Goal: Find specific page/section: Find specific page/section

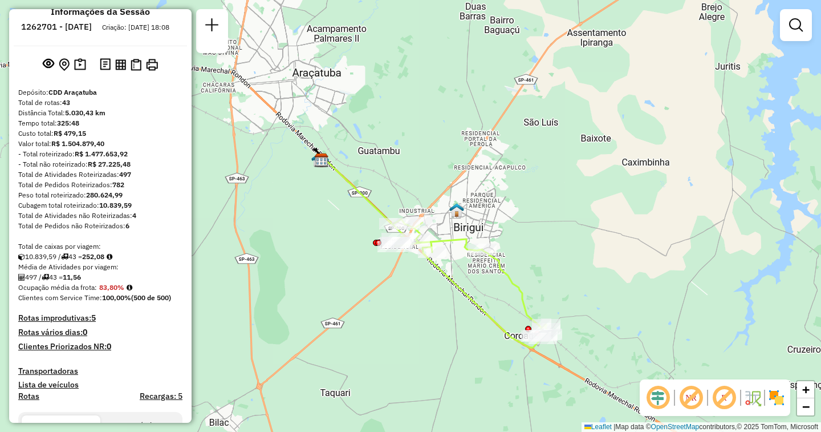
scroll to position [1537, 0]
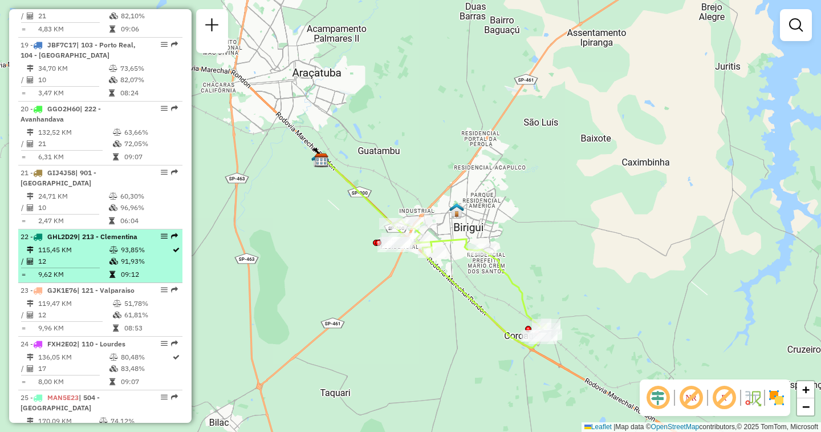
select select "**********"
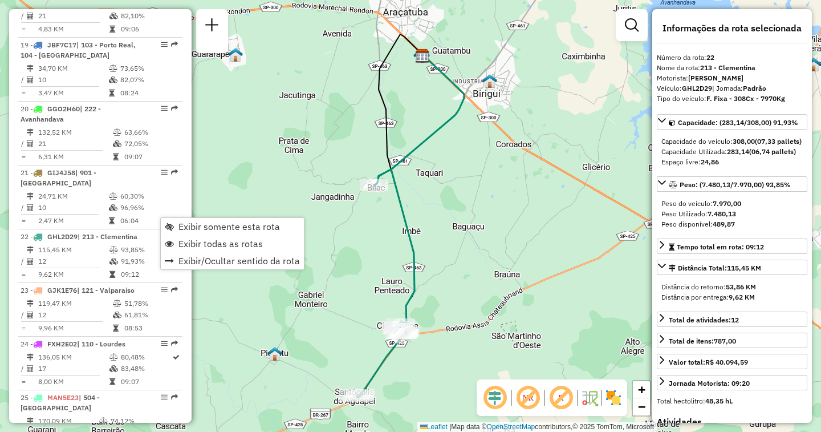
click at [290, 189] on div "Janela de atendimento Grade de atendimento Capacidade Transportadoras Veículos …" at bounding box center [410, 216] width 821 height 432
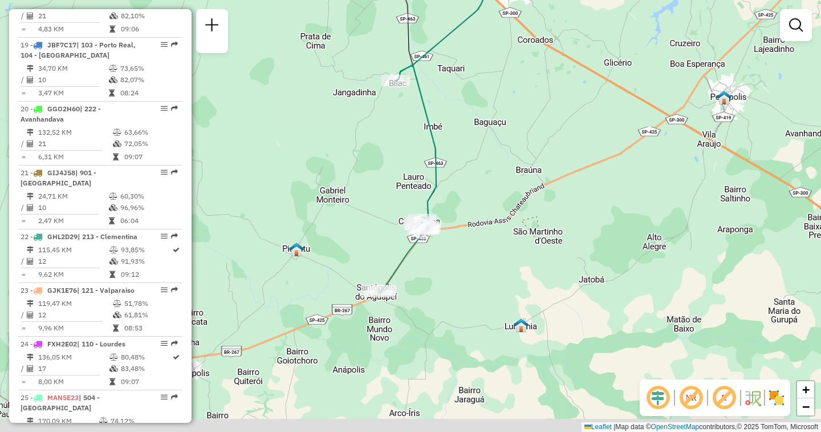
drag, startPoint x: 337, startPoint y: 270, endPoint x: 359, endPoint y: 166, distance: 106.6
click at [359, 166] on div "Janela de atendimento Grade de atendimento Capacidade Transportadoras Veículos …" at bounding box center [410, 216] width 821 height 432
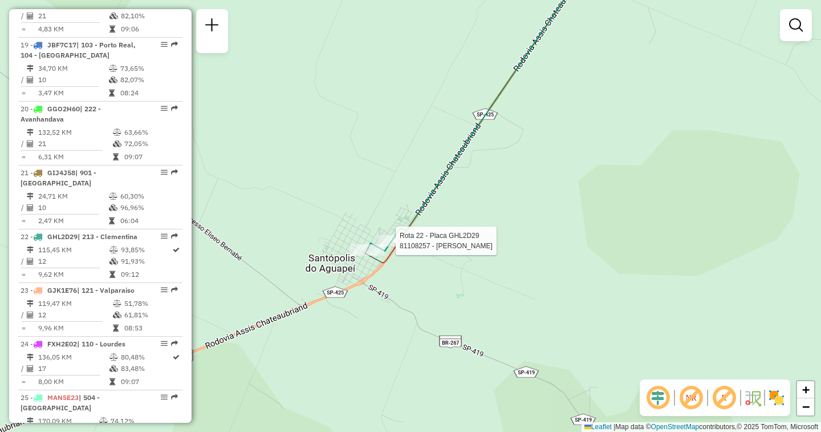
select select "**********"
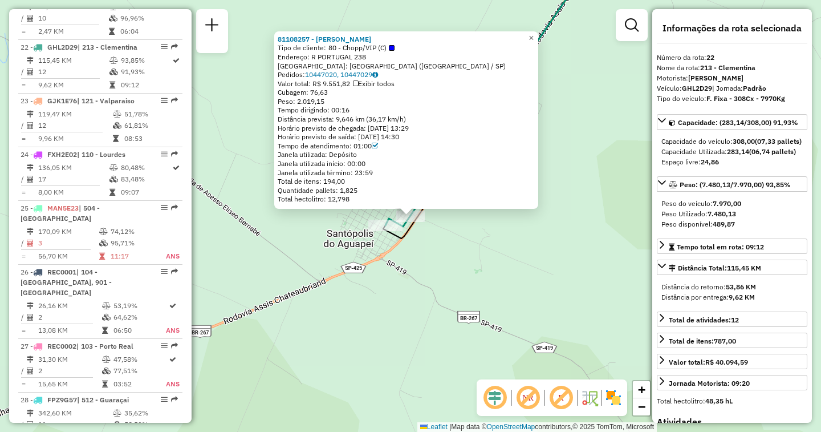
scroll to position [1737, 0]
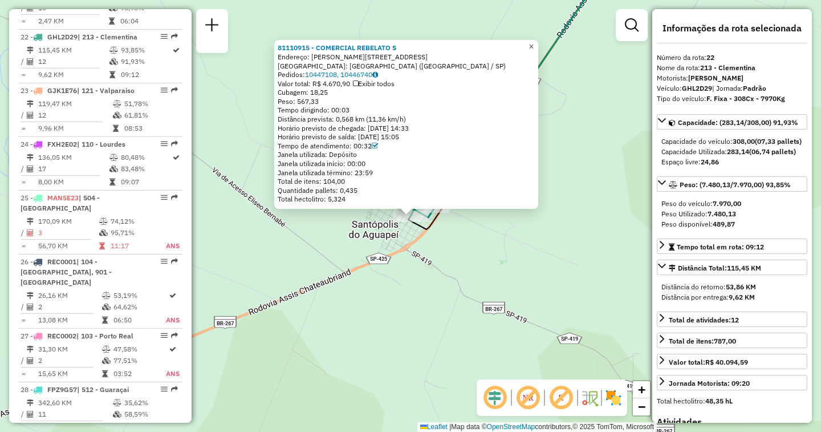
click at [534, 42] on span "×" at bounding box center [531, 47] width 5 height 10
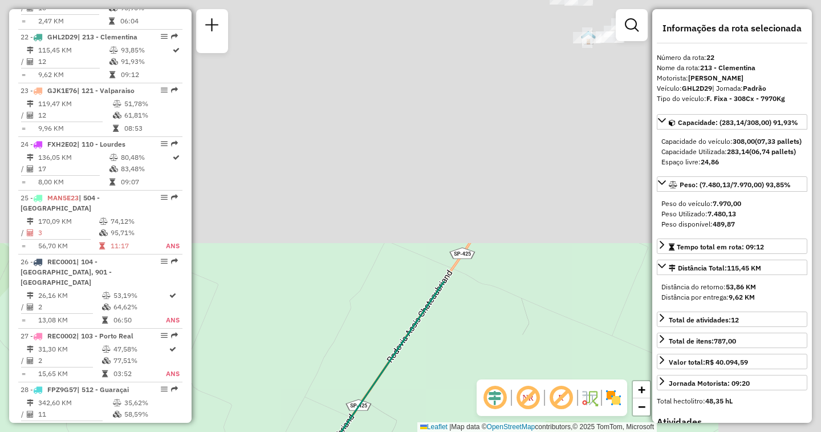
drag, startPoint x: 567, startPoint y: 85, endPoint x: 342, endPoint y: 416, distance: 400.3
click at [344, 417] on div "Janela de atendimento Grade de atendimento Capacidade Transportadoras Veículos …" at bounding box center [410, 216] width 821 height 432
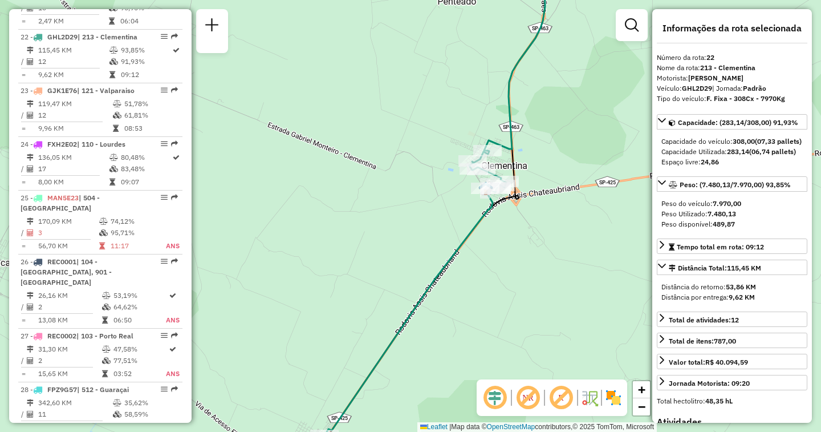
drag, startPoint x: 501, startPoint y: 217, endPoint x: 486, endPoint y: 305, distance: 89.5
click at [486, 305] on div "Janela de atendimento Grade de atendimento Capacidade Transportadoras Veículos …" at bounding box center [410, 216] width 821 height 432
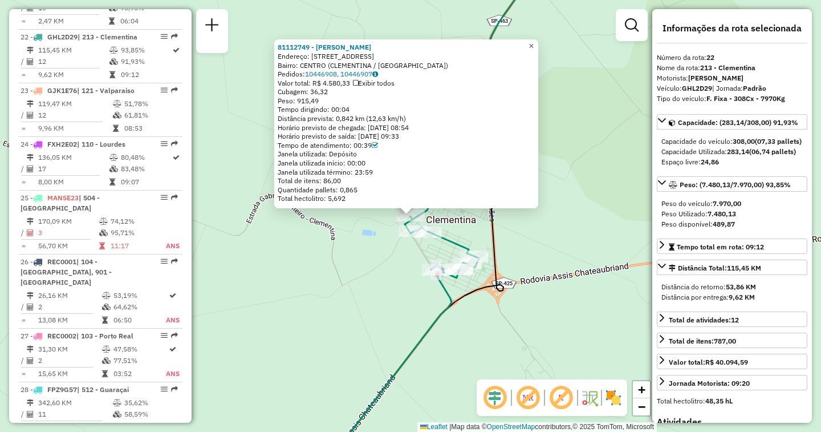
click at [534, 42] on span "×" at bounding box center [531, 46] width 5 height 10
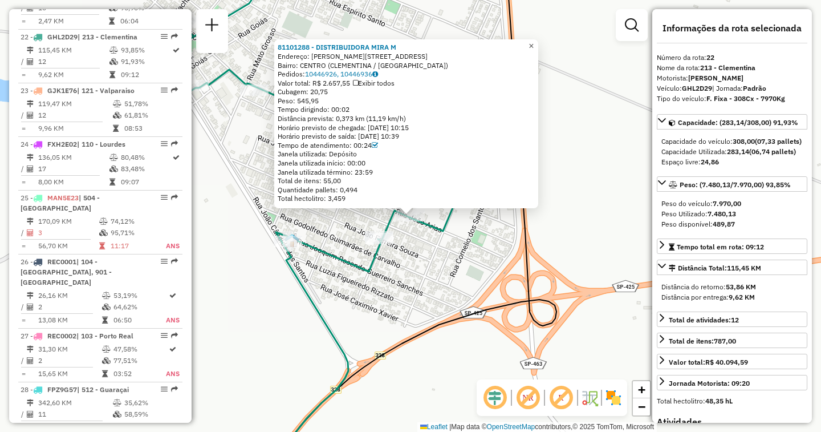
click at [534, 42] on span "×" at bounding box center [531, 46] width 5 height 10
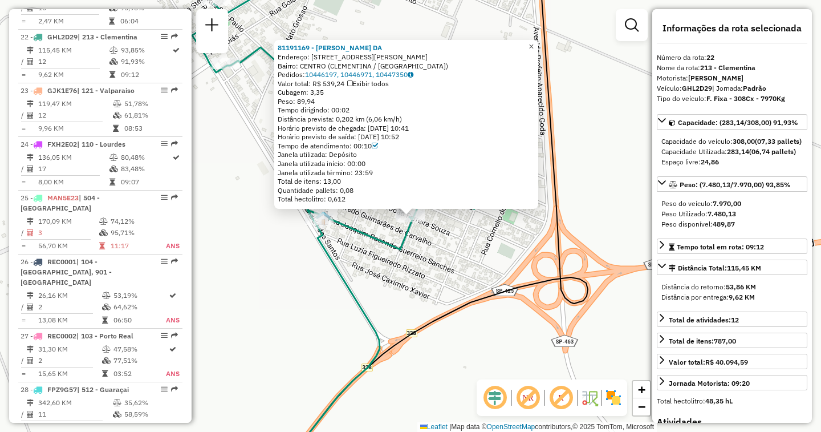
click at [534, 43] on span "×" at bounding box center [531, 47] width 5 height 10
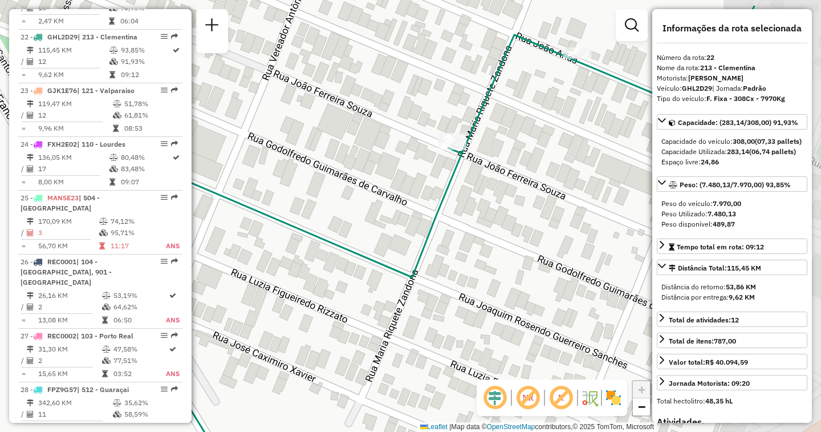
drag, startPoint x: 533, startPoint y: 204, endPoint x: 422, endPoint y: 253, distance: 121.0
click at [422, 253] on icon at bounding box center [397, 265] width 716 height 518
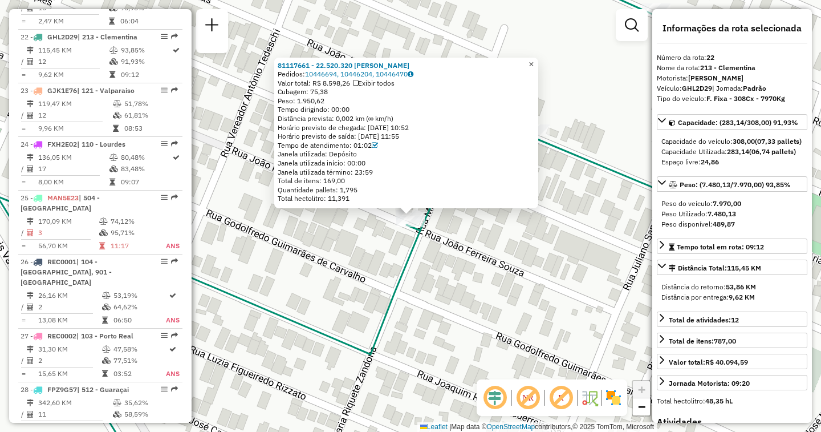
click at [534, 62] on span "×" at bounding box center [531, 64] width 5 height 10
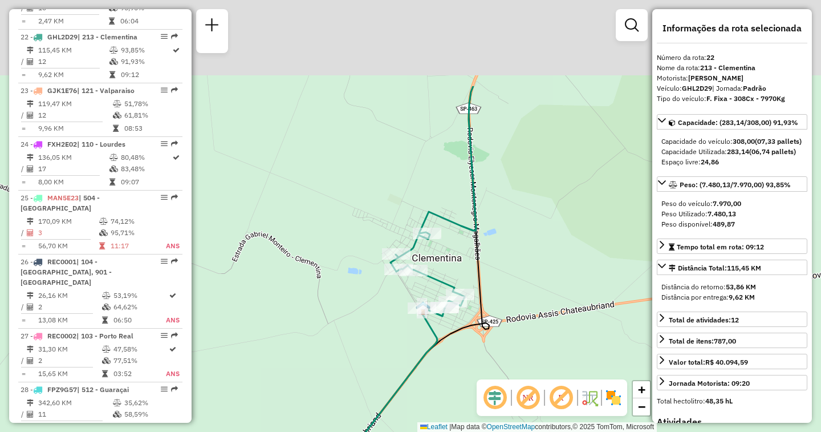
drag, startPoint x: 549, startPoint y: 105, endPoint x: 532, endPoint y: 221, distance: 116.4
click at [535, 256] on div "Janela de atendimento Grade de atendimento Capacidade Transportadoras Veículos …" at bounding box center [410, 216] width 821 height 432
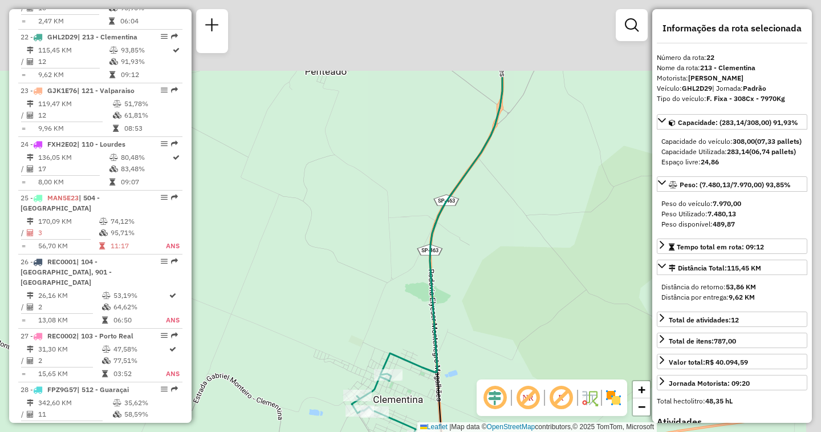
drag, startPoint x: 534, startPoint y: 147, endPoint x: 483, endPoint y: 281, distance: 143.8
click at [483, 281] on div "Janela de atendimento Grade de atendimento Capacidade Transportadoras Veículos …" at bounding box center [410, 216] width 821 height 432
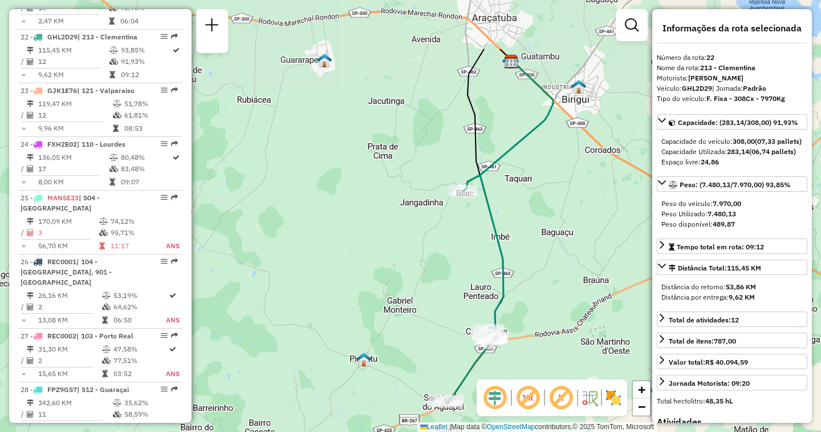
drag, startPoint x: 506, startPoint y: 139, endPoint x: 490, endPoint y: 234, distance: 96.6
click at [505, 238] on div "Janela de atendimento Grade de atendimento Capacidade Transportadoras Veículos …" at bounding box center [410, 216] width 821 height 432
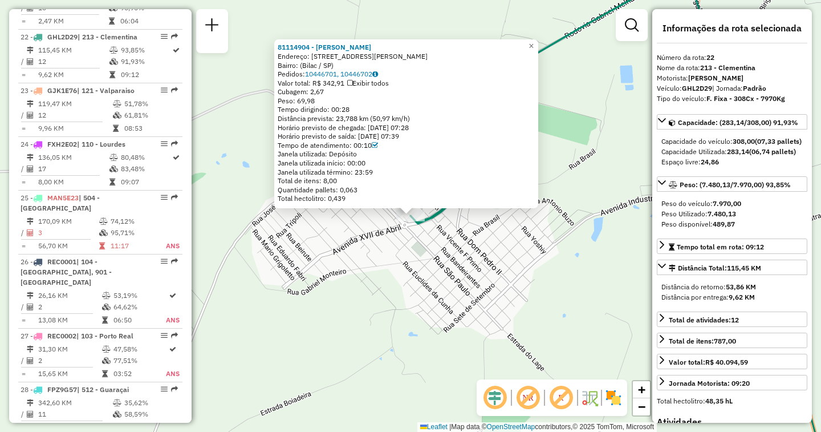
click at [611, 395] on img at bounding box center [613, 397] width 18 height 18
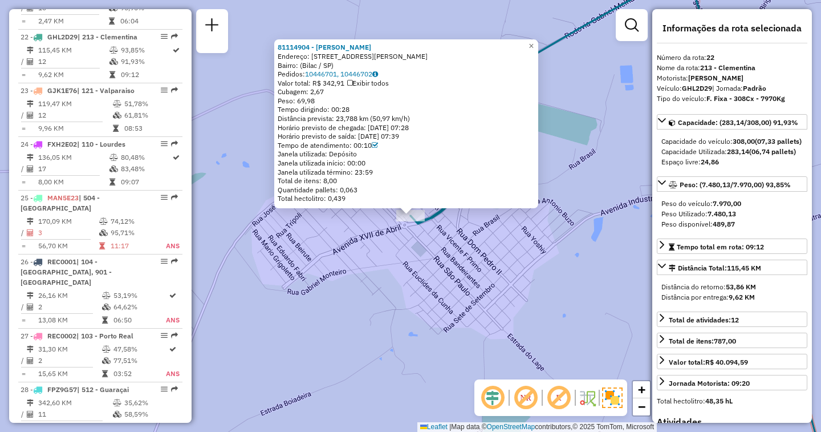
click at [611, 395] on img at bounding box center [612, 397] width 21 height 21
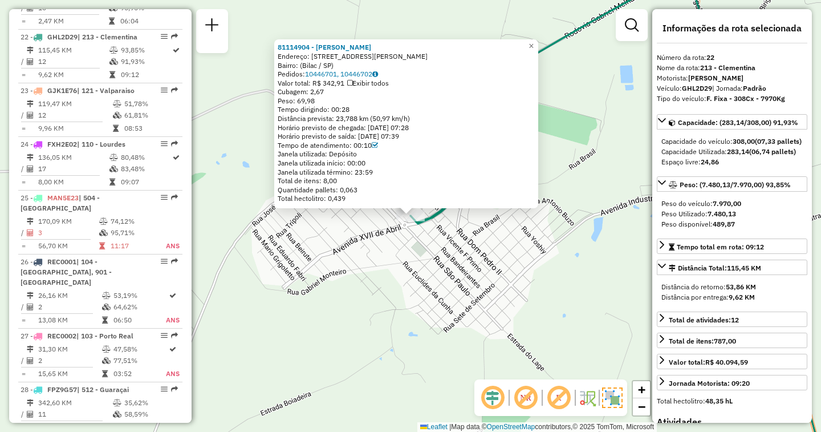
drag, startPoint x: 610, startPoint y: 408, endPoint x: 611, endPoint y: 401, distance: 7.6
click at [610, 408] on div "NR R" at bounding box center [550, 397] width 153 height 36
click at [612, 400] on img at bounding box center [612, 397] width 21 height 21
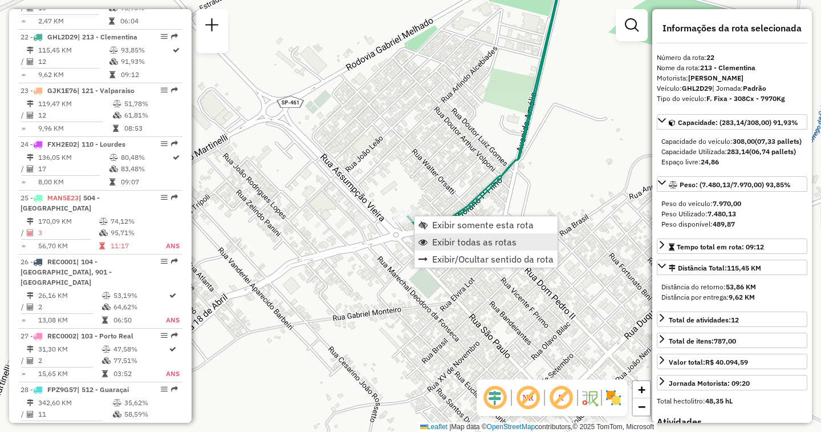
click at [453, 238] on span "Exibir todas as rotas" at bounding box center [474, 241] width 84 height 9
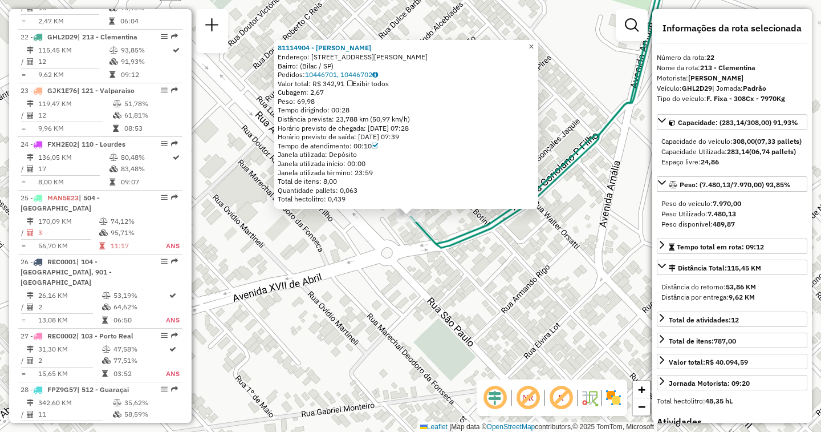
click at [534, 42] on span "×" at bounding box center [531, 47] width 5 height 10
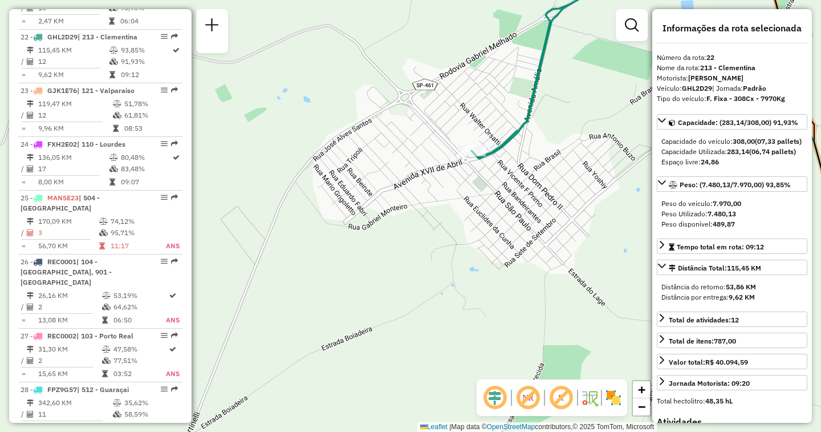
click at [616, 397] on img at bounding box center [613, 397] width 18 height 18
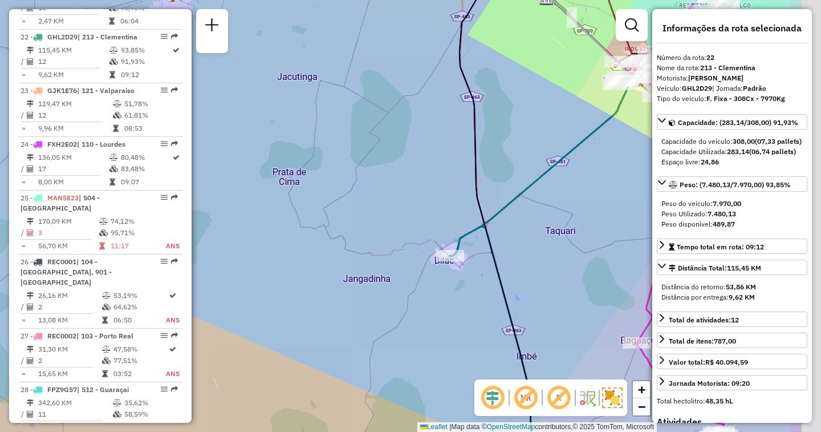
drag, startPoint x: 575, startPoint y: 263, endPoint x: 340, endPoint y: 239, distance: 236.2
click at [340, 239] on div "Janela de atendimento Grade de atendimento Capacidade Transportadoras Veículos …" at bounding box center [410, 216] width 821 height 432
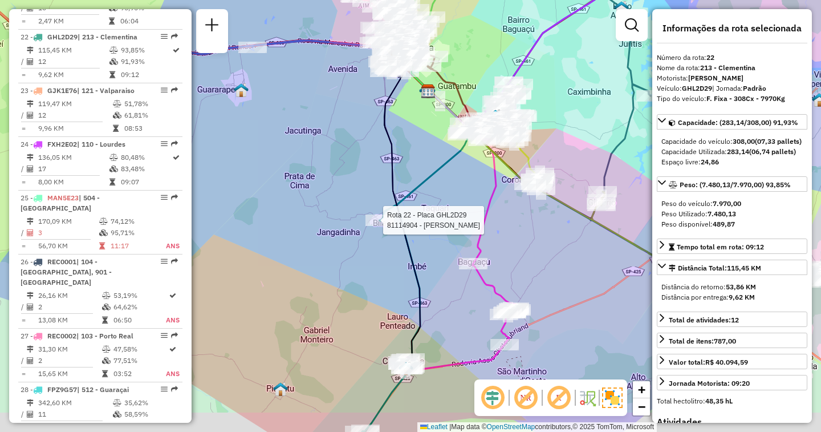
drag, startPoint x: 486, startPoint y: 278, endPoint x: 481, endPoint y: 229, distance: 48.7
click at [481, 258] on div at bounding box center [473, 263] width 29 height 11
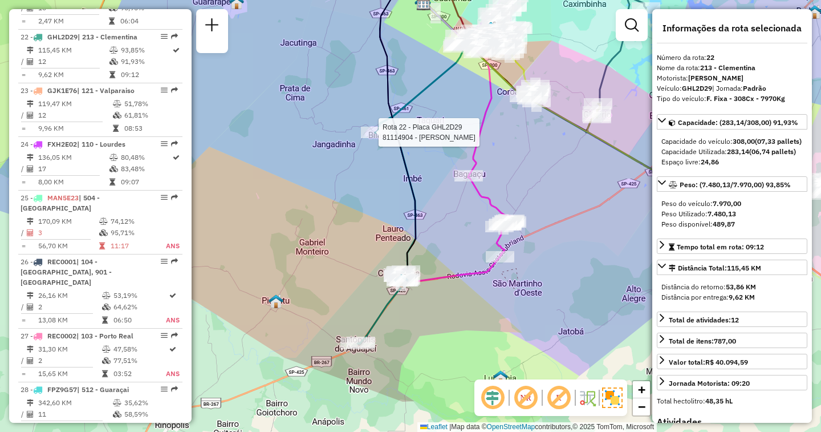
drag, startPoint x: 510, startPoint y: 278, endPoint x: 511, endPoint y: 232, distance: 45.6
click at [511, 232] on div "Rota 22 - Placa GHL2D29 81114904 - CILENE [PERSON_NAME] 18 - Placa FVG0C68 8111…" at bounding box center [410, 216] width 821 height 432
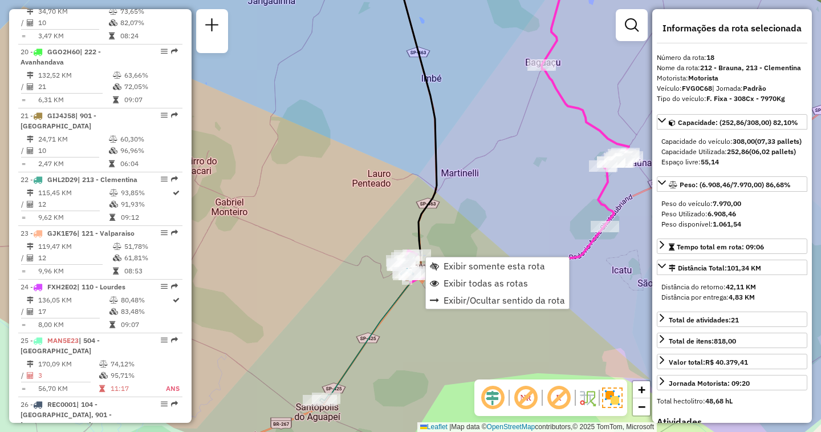
scroll to position [1481, 0]
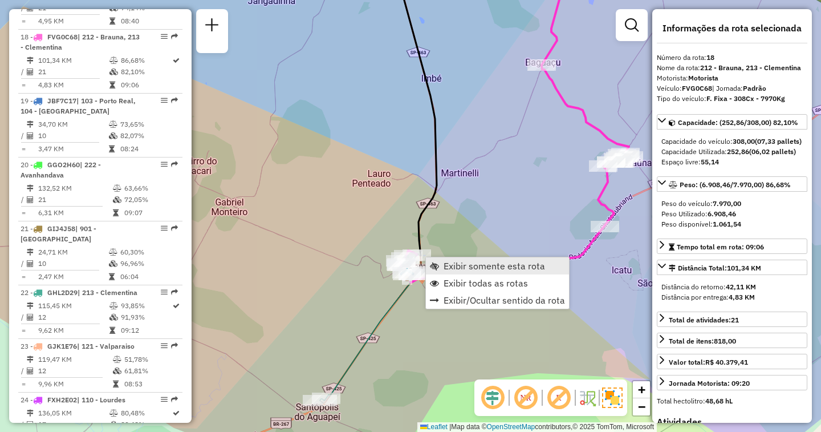
click at [450, 265] on span "Exibir somente esta rota" at bounding box center [494, 265] width 101 height 9
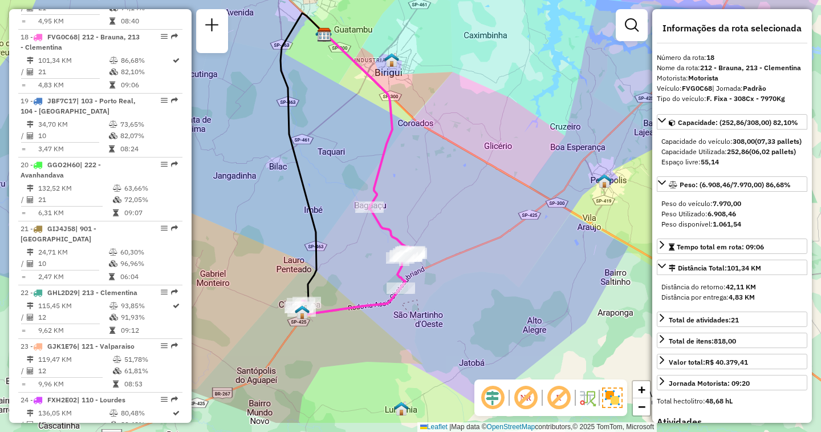
drag, startPoint x: 549, startPoint y: 338, endPoint x: 476, endPoint y: 281, distance: 93.4
click at [476, 281] on div "Janela de atendimento Grade de atendimento Capacidade Transportadoras Veículos …" at bounding box center [410, 216] width 821 height 432
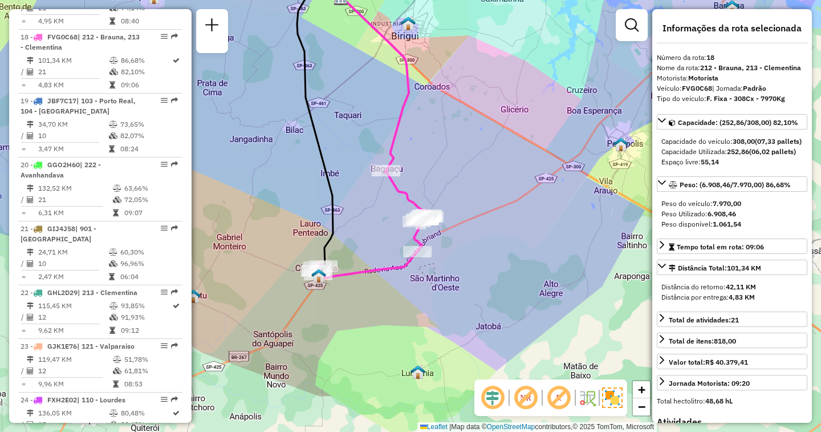
drag, startPoint x: 462, startPoint y: 298, endPoint x: 489, endPoint y: 267, distance: 40.4
click at [489, 267] on div "Janela de atendimento Grade de atendimento Capacidade Transportadoras Veículos …" at bounding box center [410, 216] width 821 height 432
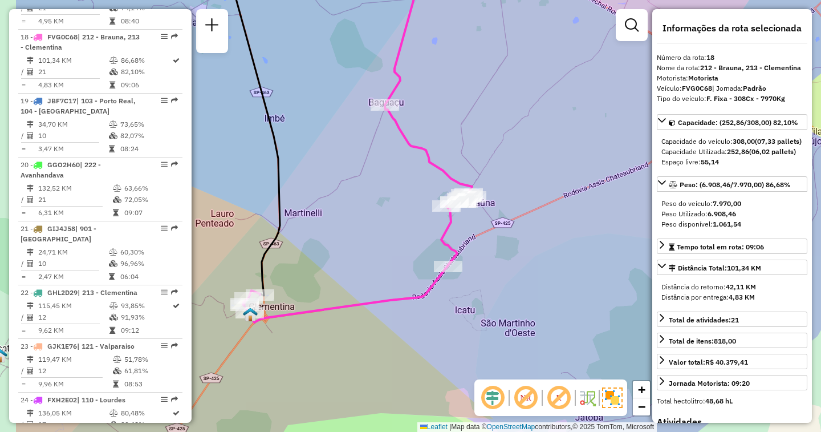
drag, startPoint x: 388, startPoint y: 123, endPoint x: 488, endPoint y: 157, distance: 105.3
click at [488, 157] on div "Janela de atendimento Grade de atendimento Capacidade Transportadoras Veículos …" at bounding box center [410, 216] width 821 height 432
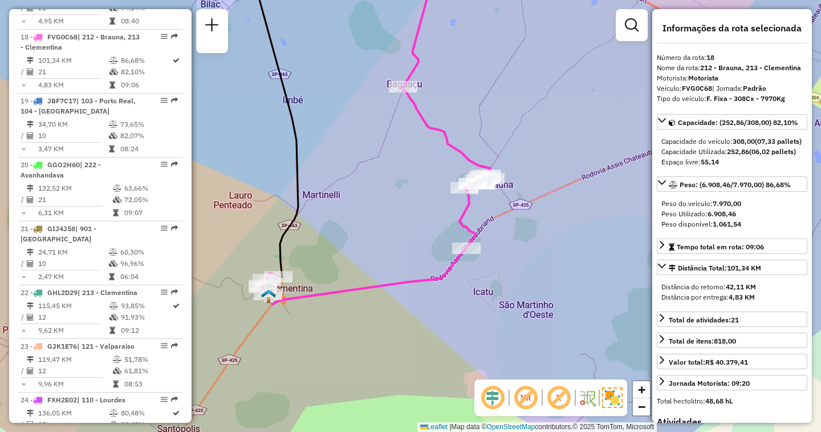
drag, startPoint x: 323, startPoint y: 208, endPoint x: 372, endPoint y: 175, distance: 58.7
click at [372, 175] on div "Janela de atendimento Grade de atendimento Capacidade Transportadoras Veículos …" at bounding box center [410, 216] width 821 height 432
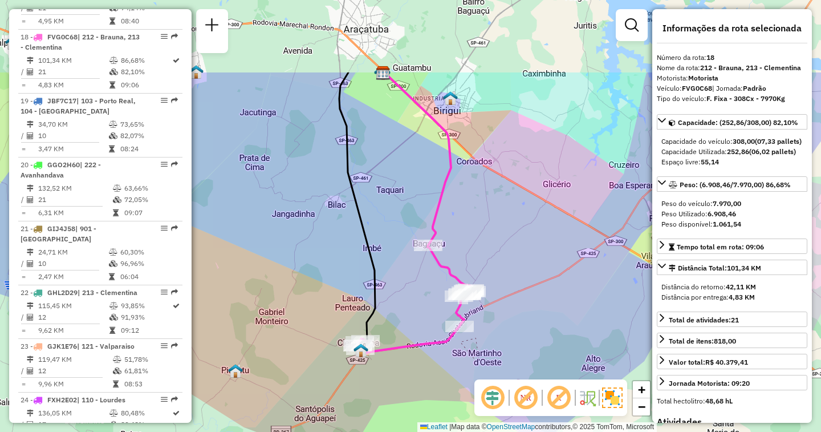
drag, startPoint x: 470, startPoint y: 121, endPoint x: 509, endPoint y: 237, distance: 121.9
click at [509, 237] on div "Janela de atendimento Grade de atendimento Capacidade Transportadoras Veículos …" at bounding box center [410, 216] width 821 height 432
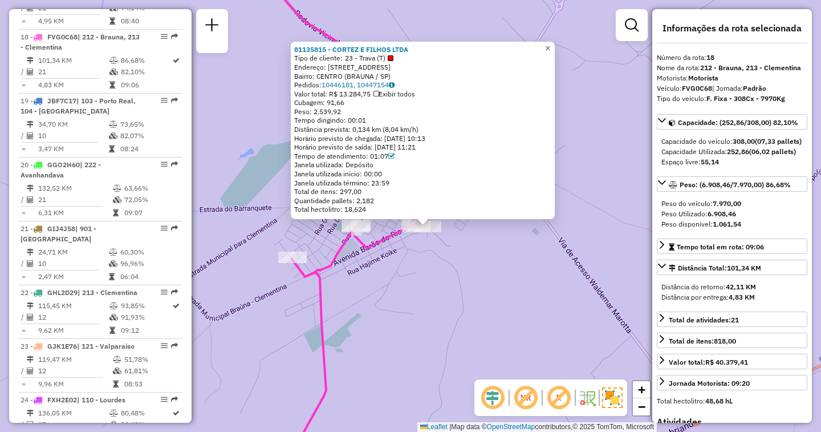
click at [550, 43] on span "×" at bounding box center [547, 48] width 5 height 10
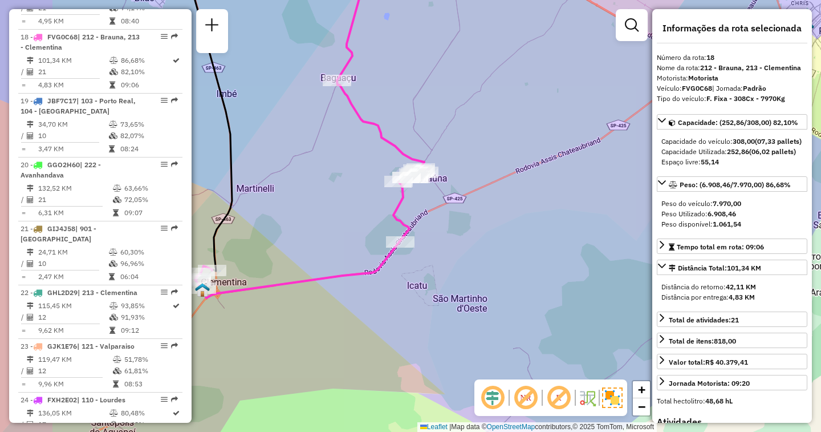
drag, startPoint x: 303, startPoint y: 186, endPoint x: 371, endPoint y: 184, distance: 67.9
click at [371, 184] on div "Rota 18 - Placa FVG0C68 81111018 - IVONETE GERTRUDES SA Janela de atendimento G…" at bounding box center [410, 216] width 821 height 432
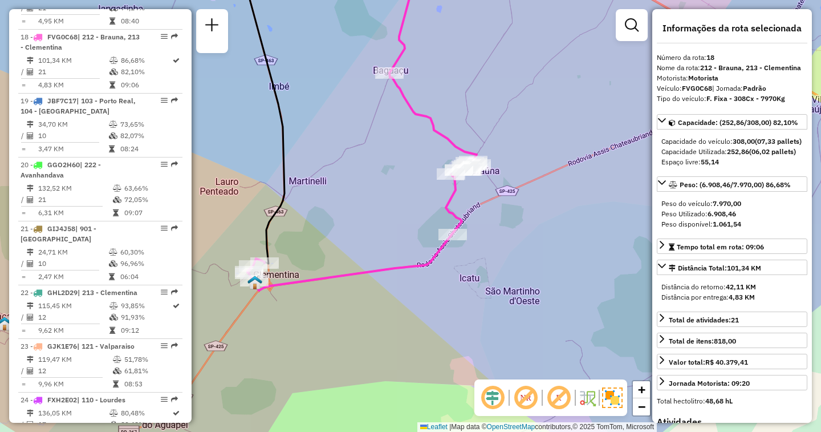
drag, startPoint x: 514, startPoint y: 311, endPoint x: 567, endPoint y: 304, distance: 53.0
click at [567, 304] on div "Janela de atendimento Grade de atendimento Capacidade Transportadoras Veículos …" at bounding box center [410, 216] width 821 height 432
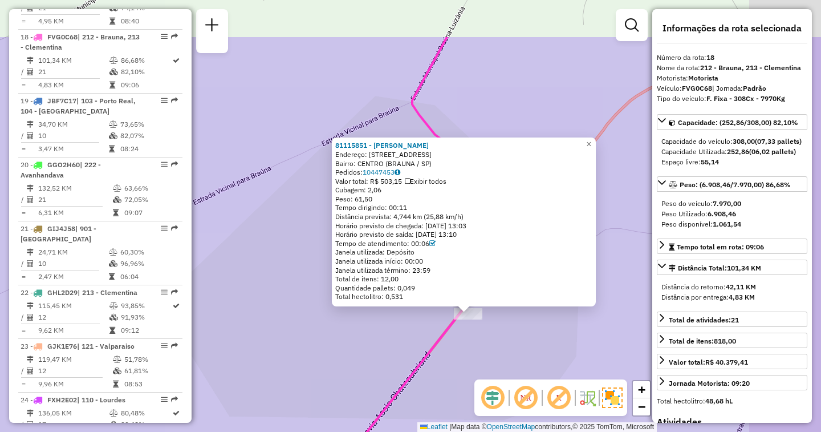
drag, startPoint x: 599, startPoint y: 278, endPoint x: 513, endPoint y: 343, distance: 108.3
click at [513, 362] on div "81115851 - [PERSON_NAME] Endereço: AV BARAO DO RIO BRANCO 225 Bairro: [GEOGRAPH…" at bounding box center [410, 216] width 821 height 432
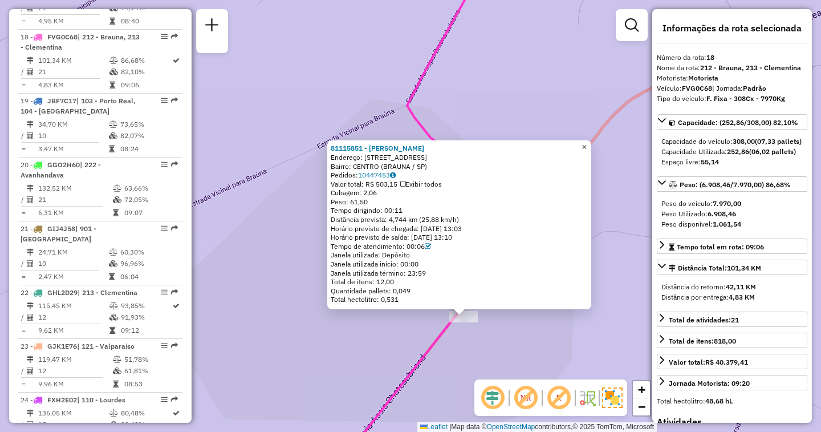
click at [587, 143] on span "×" at bounding box center [584, 147] width 5 height 10
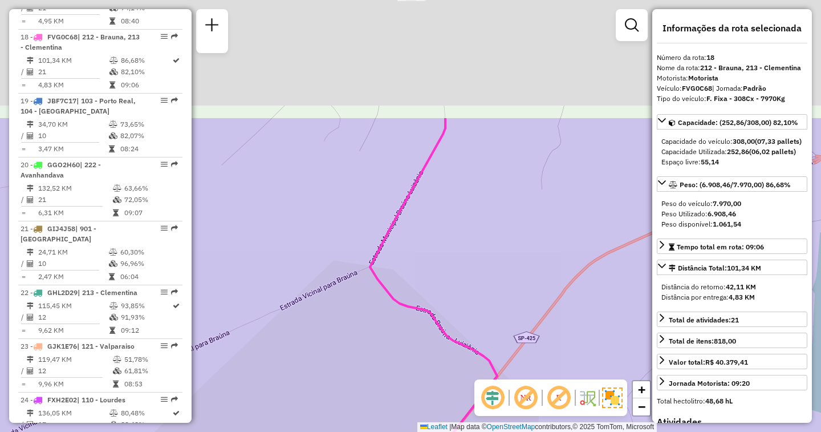
drag, startPoint x: 530, startPoint y: 133, endPoint x: 475, endPoint y: 340, distance: 214.8
click at [475, 341] on div "Janela de atendimento Grade de atendimento Capacidade Transportadoras Veículos …" at bounding box center [410, 216] width 821 height 432
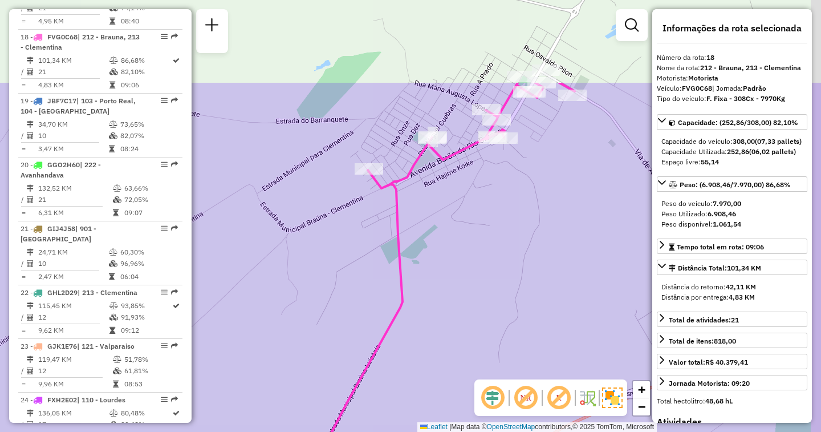
drag, startPoint x: 506, startPoint y: 188, endPoint x: 477, endPoint y: 343, distance: 157.8
click at [477, 343] on div "Janela de atendimento Grade de atendimento Capacidade Transportadoras Veículos …" at bounding box center [410, 216] width 821 height 432
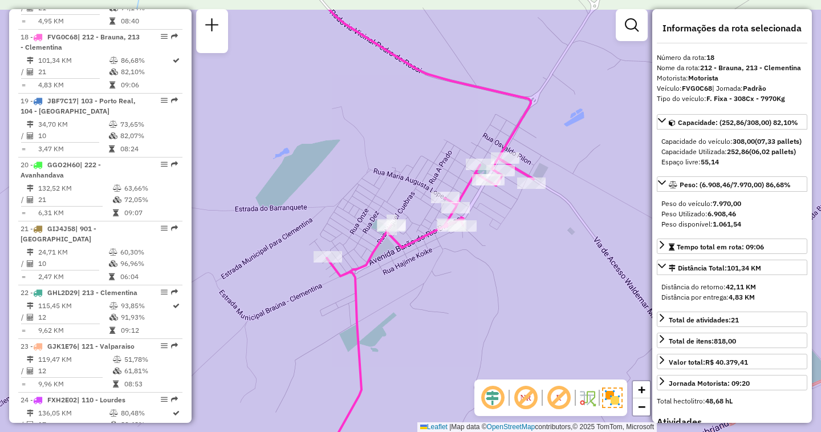
drag, startPoint x: 534, startPoint y: 217, endPoint x: 500, endPoint y: 270, distance: 63.1
click at [500, 270] on div "Janela de atendimento Grade de atendimento Capacidade Transportadoras Veículos …" at bounding box center [410, 216] width 821 height 432
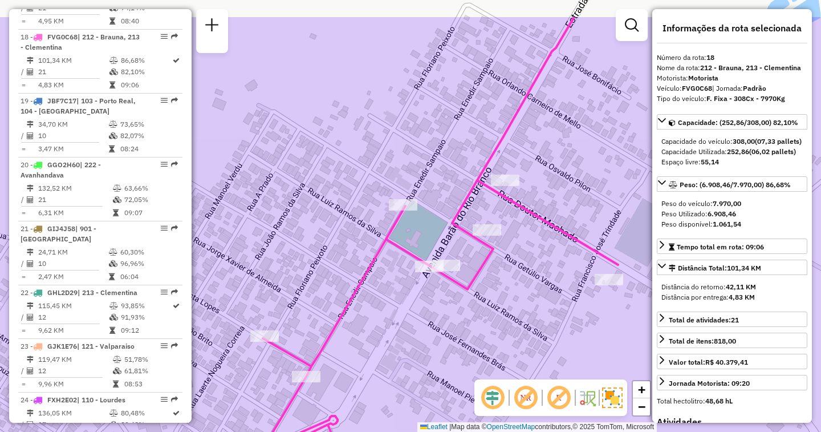
drag, startPoint x: 537, startPoint y: 221, endPoint x: 529, endPoint y: 279, distance: 58.6
click at [529, 279] on div "Janela de atendimento Grade de atendimento Capacidade Transportadoras Veículos …" at bounding box center [410, 216] width 821 height 432
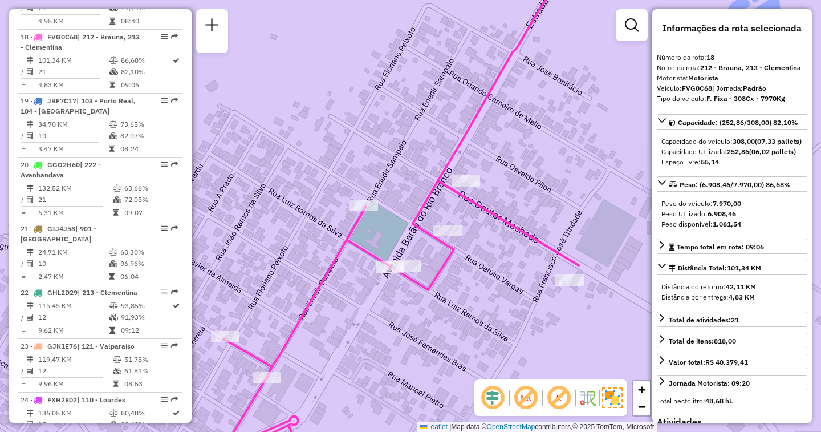
drag, startPoint x: 526, startPoint y: 288, endPoint x: 488, endPoint y: 287, distance: 38.8
click at [488, 287] on div "Janela de atendimento Grade de atendimento Capacidade Transportadoras Veículos …" at bounding box center [410, 216] width 821 height 432
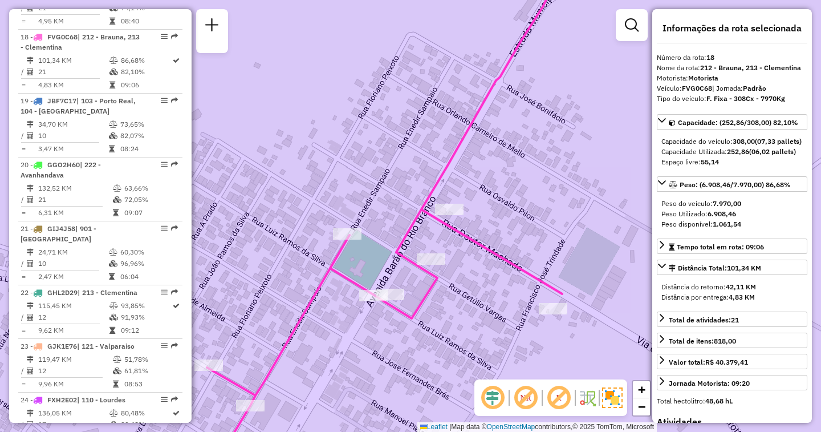
drag, startPoint x: 565, startPoint y: 219, endPoint x: 548, endPoint y: 247, distance: 33.0
click at [548, 247] on div "Janela de atendimento Grade de atendimento Capacidade Transportadoras Veículos …" at bounding box center [410, 216] width 821 height 432
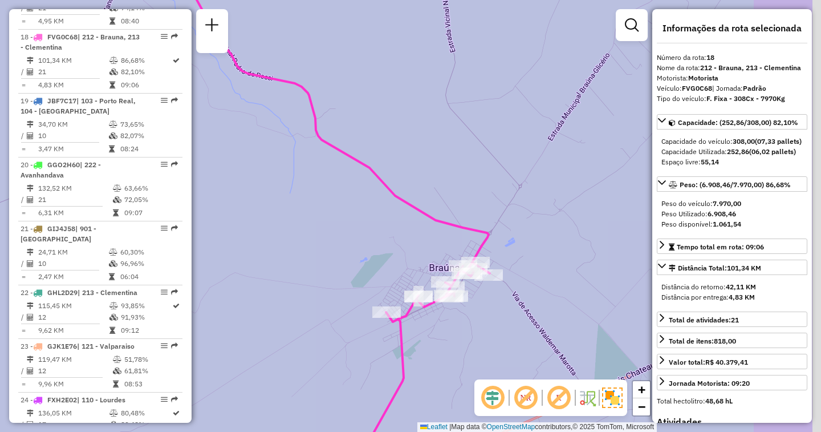
drag, startPoint x: 546, startPoint y: 341, endPoint x: 445, endPoint y: 322, distance: 103.2
click at [445, 322] on div "Janela de atendimento Grade de atendimento Capacidade Transportadoras Veículos …" at bounding box center [410, 216] width 821 height 432
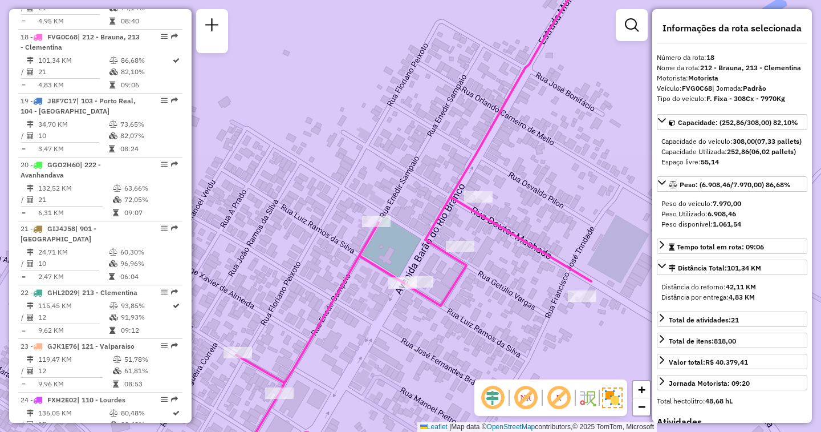
drag, startPoint x: 564, startPoint y: 250, endPoint x: 560, endPoint y: 231, distance: 19.2
click at [560, 231] on div "Janela de atendimento Grade de atendimento Capacidade Transportadoras Veículos …" at bounding box center [410, 216] width 821 height 432
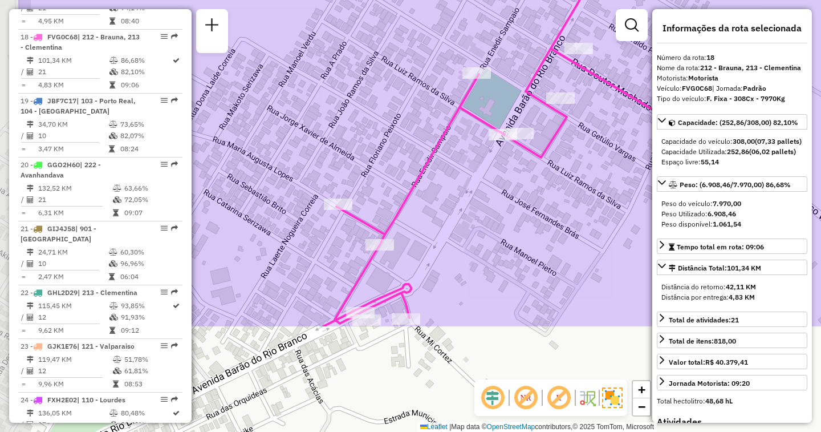
drag, startPoint x: 462, startPoint y: 316, endPoint x: 563, endPoint y: 168, distance: 179.0
click at [563, 168] on div "Janela de atendimento Grade de atendimento Capacidade Transportadoras Veículos …" at bounding box center [410, 216] width 821 height 432
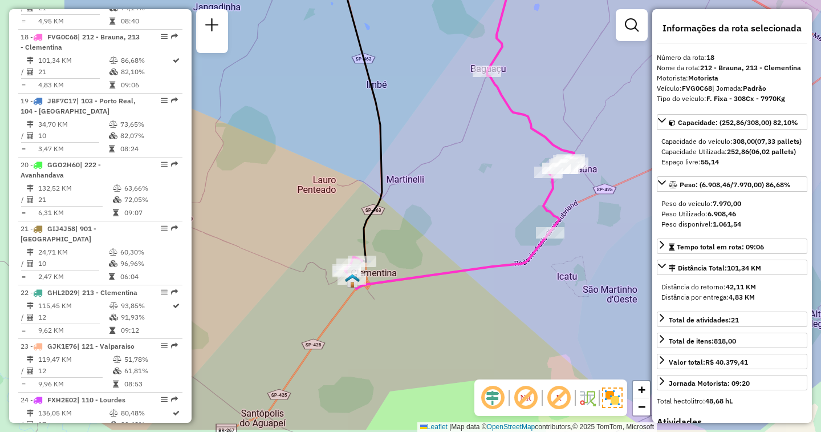
drag, startPoint x: 470, startPoint y: 316, endPoint x: 616, endPoint y: 271, distance: 153.3
click at [616, 271] on div "Janela de atendimento Grade de atendimento Capacidade Transportadoras Veículos …" at bounding box center [410, 216] width 821 height 432
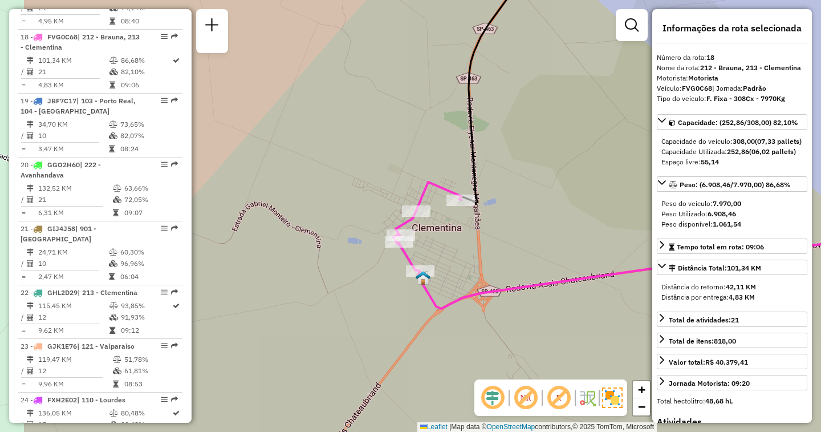
drag, startPoint x: 432, startPoint y: 274, endPoint x: 473, endPoint y: 289, distance: 44.0
click at [473, 289] on div "Janela de atendimento Grade de atendimento Capacidade Transportadoras Veículos …" at bounding box center [410, 216] width 821 height 432
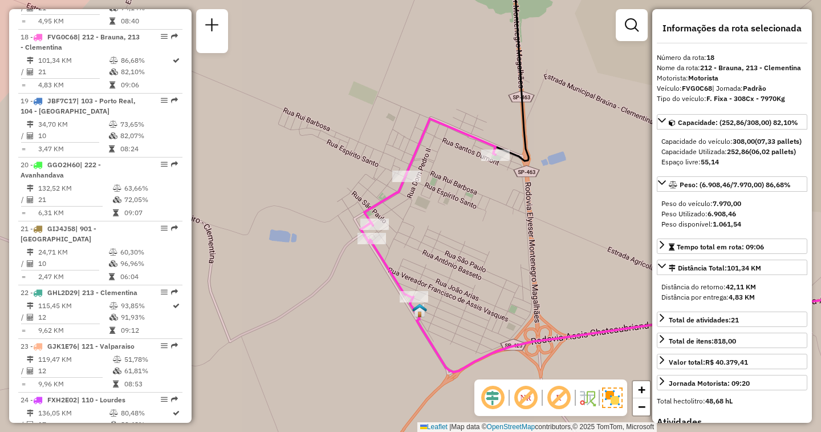
drag, startPoint x: 438, startPoint y: 257, endPoint x: 477, endPoint y: 263, distance: 39.3
click at [477, 263] on div "Janela de atendimento Grade de atendimento Capacidade Transportadoras Veículos …" at bounding box center [410, 216] width 821 height 432
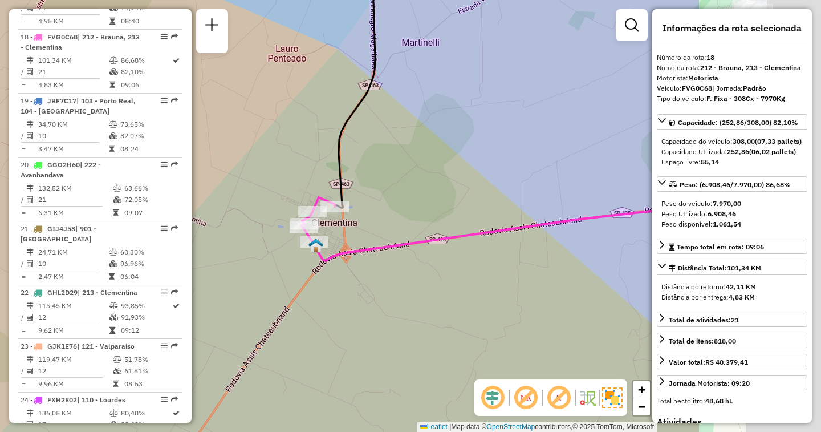
drag, startPoint x: 624, startPoint y: 214, endPoint x: 309, endPoint y: 233, distance: 315.3
click at [318, 232] on div "Janela de atendimento Grade de atendimento Capacidade Transportadoras Veículos …" at bounding box center [410, 216] width 821 height 432
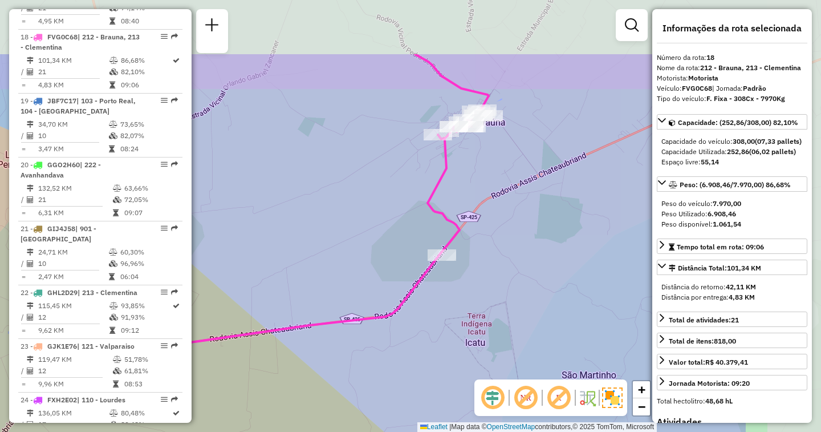
drag, startPoint x: 535, startPoint y: 237, endPoint x: 409, endPoint y: 310, distance: 145.3
click at [409, 310] on div "Janela de atendimento Grade de atendimento Capacidade Transportadoras Veículos …" at bounding box center [410, 216] width 821 height 432
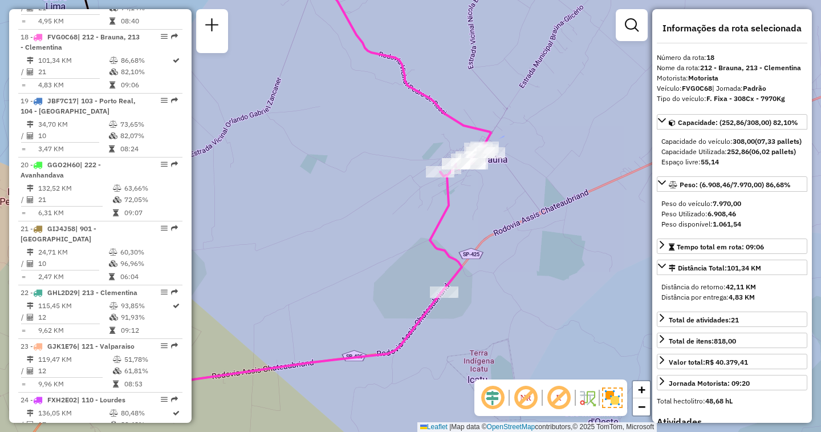
drag, startPoint x: 531, startPoint y: 250, endPoint x: 543, endPoint y: 324, distance: 75.2
click at [543, 324] on div "Janela de atendimento Grade de atendimento Capacidade Transportadoras Veículos …" at bounding box center [410, 216] width 821 height 432
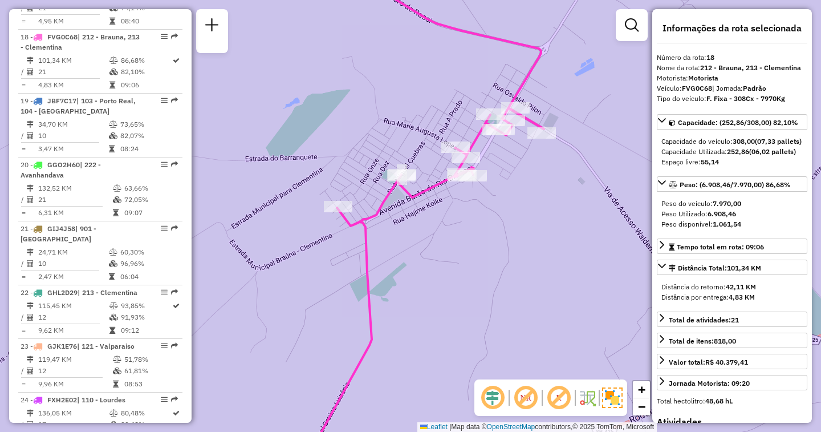
scroll to position [1047, 0]
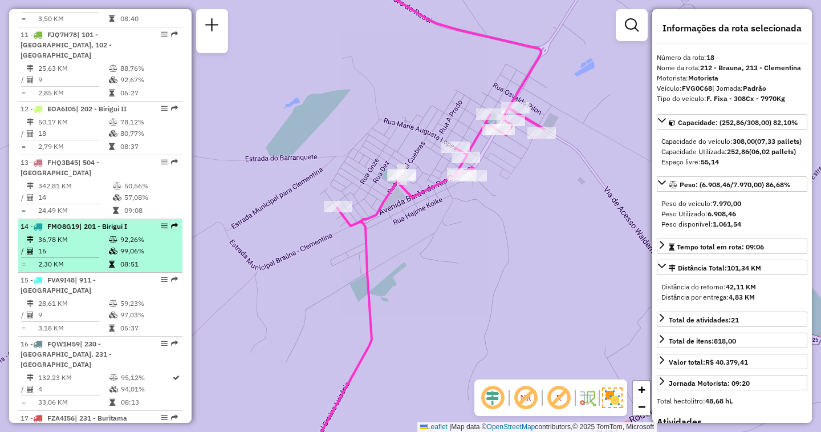
click at [127, 234] on td "92,26%" at bounding box center [149, 239] width 58 height 11
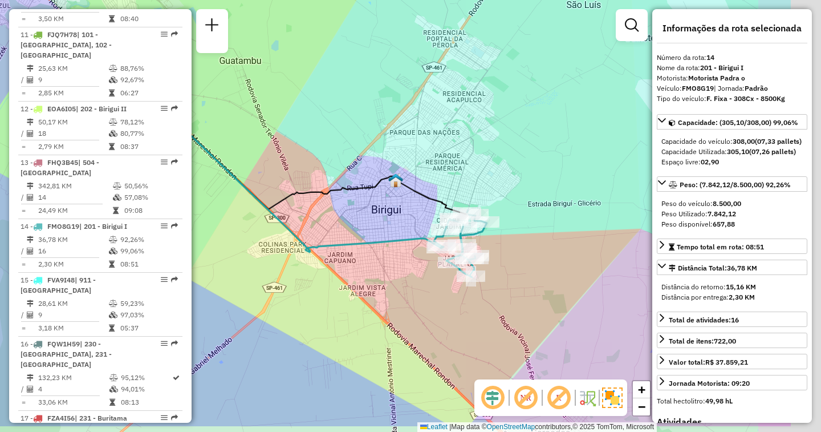
drag, startPoint x: 319, startPoint y: 322, endPoint x: 206, endPoint y: 271, distance: 123.0
click at [206, 271] on div "Janela de atendimento Grade de atendimento Capacidade Transportadoras Veículos …" at bounding box center [410, 216] width 821 height 432
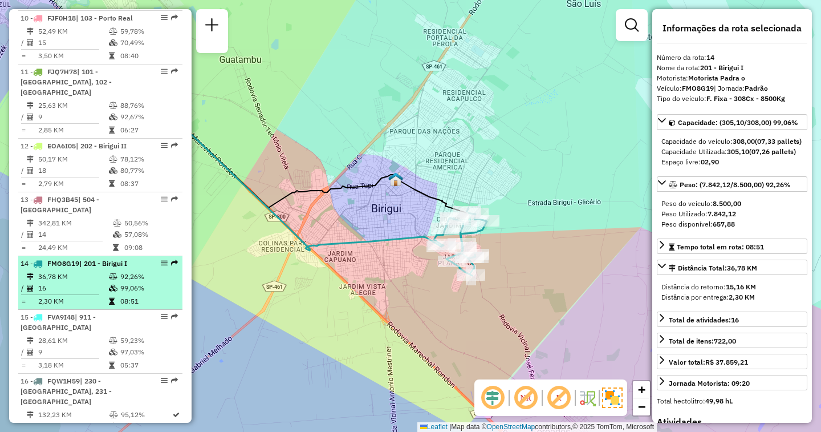
scroll to position [990, 0]
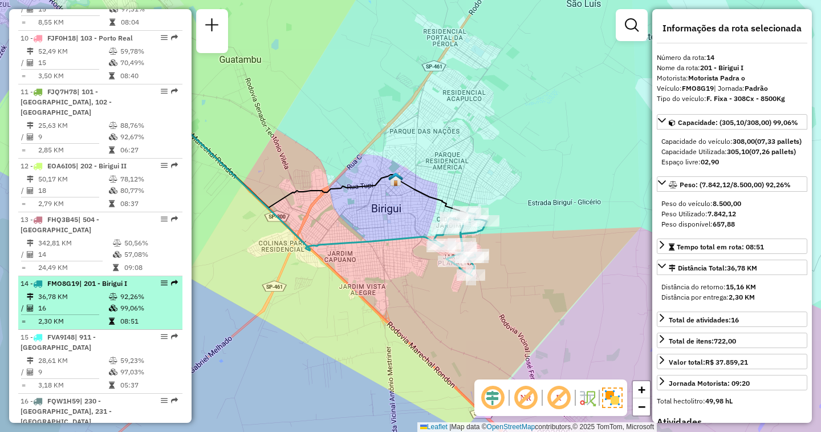
drag, startPoint x: 159, startPoint y: 217, endPoint x: 114, endPoint y: 275, distance: 73.6
drag, startPoint x: 114, startPoint y: 275, endPoint x: 161, endPoint y: 283, distance: 47.4
drag, startPoint x: 161, startPoint y: 283, endPoint x: 160, endPoint y: 273, distance: 10.3
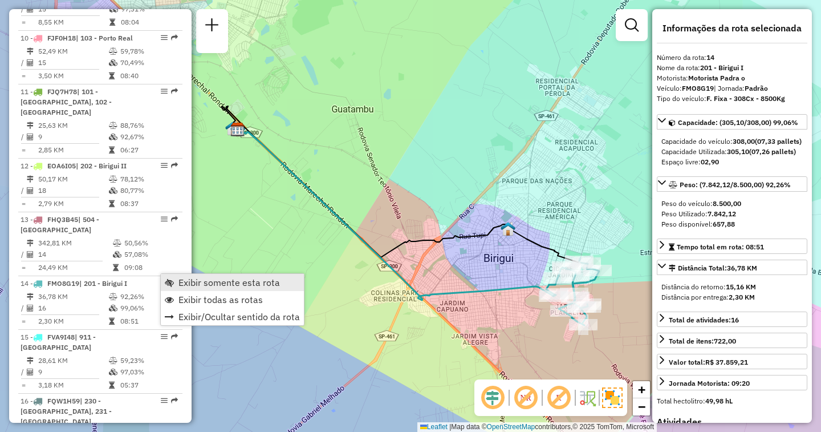
click at [183, 280] on span "Exibir somente esta rota" at bounding box center [228, 282] width 101 height 9
click at [181, 297] on span "Exibir todas as rotas" at bounding box center [220, 301] width 84 height 9
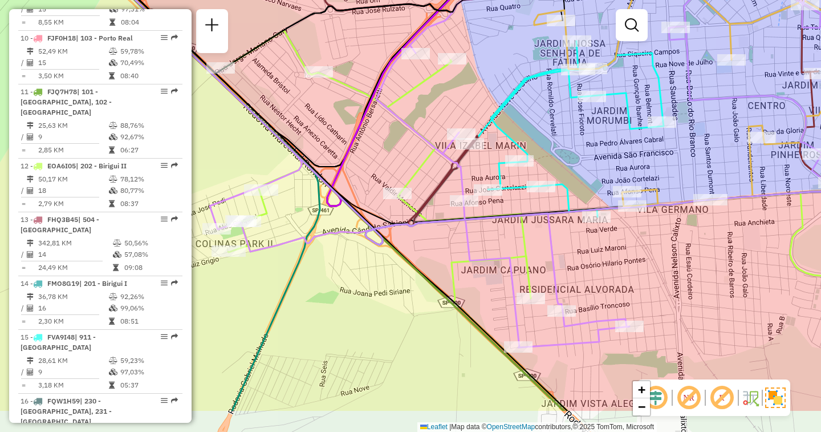
drag, startPoint x: 541, startPoint y: 344, endPoint x: 615, endPoint y: 281, distance: 97.8
click at [615, 281] on div "Janela de atendimento Grade de atendimento Capacidade Transportadoras Veículos …" at bounding box center [410, 216] width 821 height 432
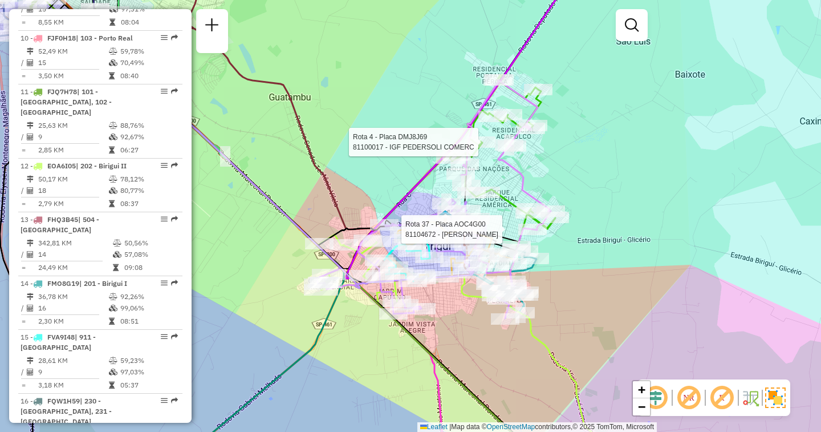
select select "**********"
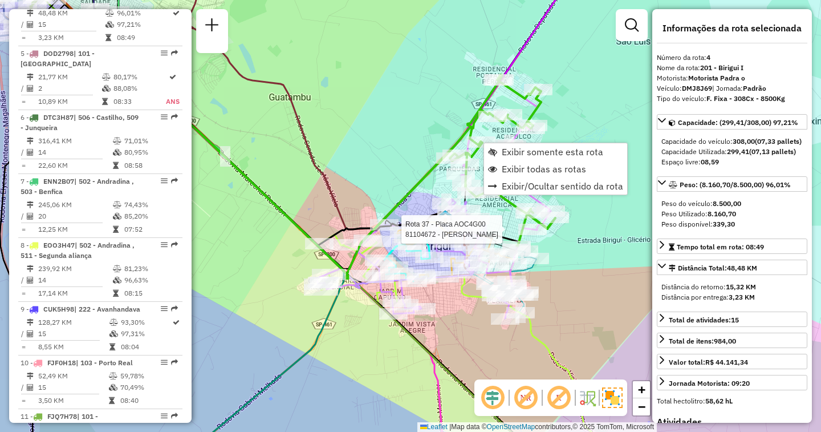
scroll to position [649, 0]
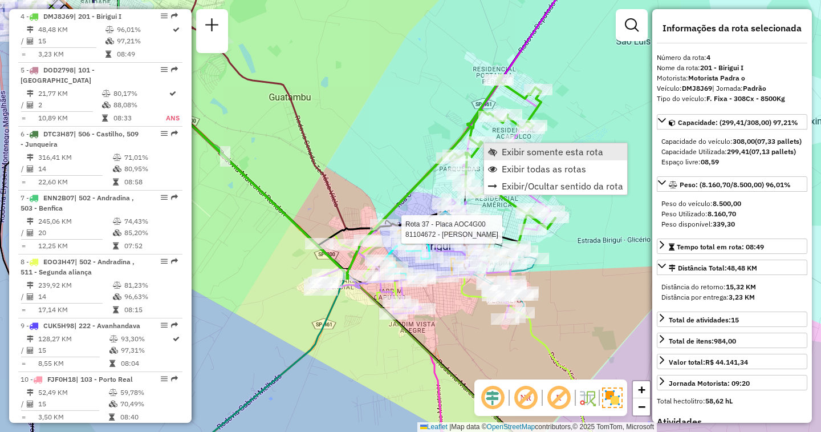
click at [511, 152] on span "Exibir somente esta rota" at bounding box center [552, 151] width 101 height 9
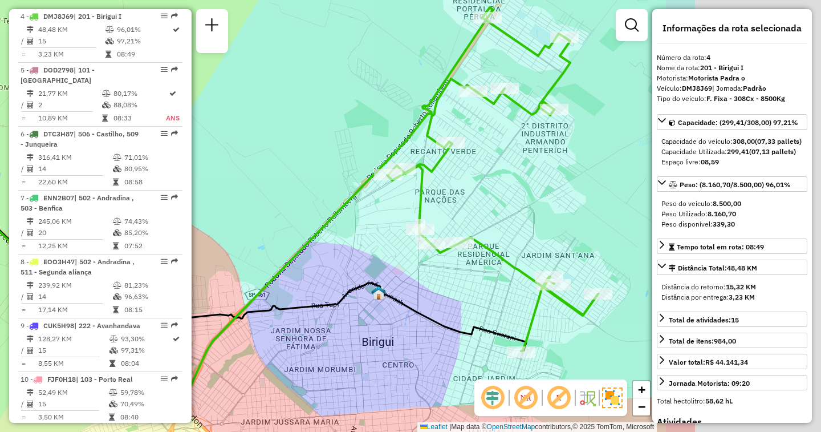
drag, startPoint x: 511, startPoint y: 152, endPoint x: 258, endPoint y: 147, distance: 253.2
click at [259, 147] on div "Janela de atendimento Grade de atendimento Capacidade Transportadoras Veículos …" at bounding box center [410, 216] width 821 height 432
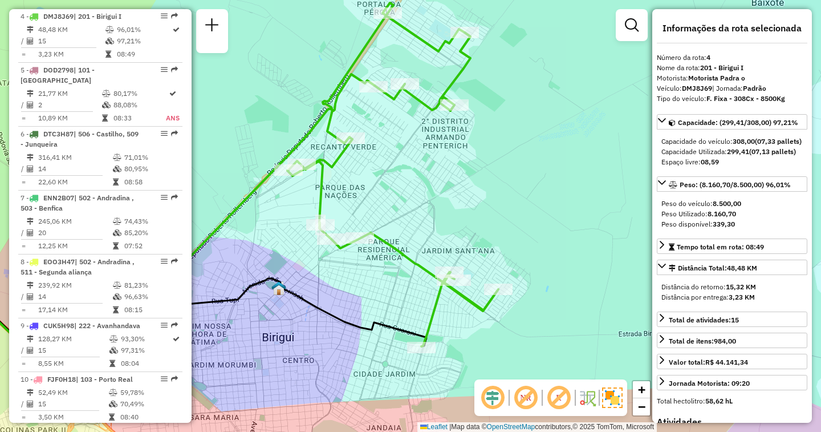
drag, startPoint x: 570, startPoint y: 231, endPoint x: 473, endPoint y: 220, distance: 98.1
click at [473, 220] on div "Janela de atendimento Grade de atendimento Capacidade Transportadoras Veículos …" at bounding box center [410, 216] width 821 height 432
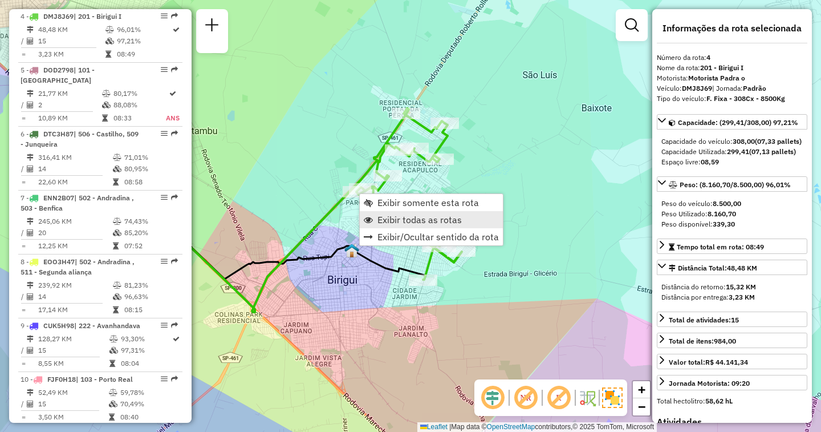
click at [389, 221] on span "Exibir todas as rotas" at bounding box center [419, 219] width 84 height 9
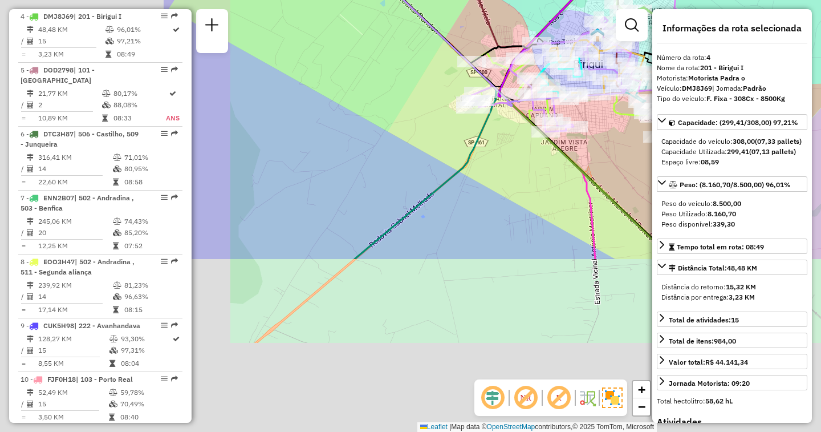
drag, startPoint x: 345, startPoint y: 326, endPoint x: 598, endPoint y: 107, distance: 334.3
click at [598, 107] on div "Rota 43 - Placa GJE7F49 81117579 - D B P LOJA DE CONVENIENCIA LTDA Rota 33 - Pl…" at bounding box center [410, 216] width 821 height 432
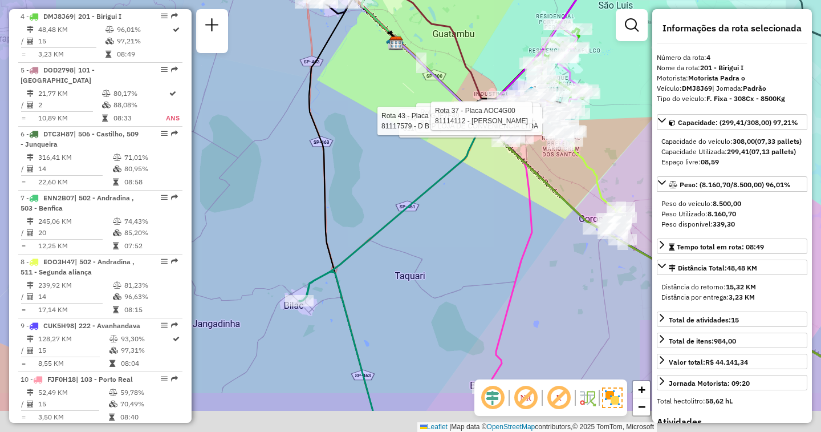
drag, startPoint x: 444, startPoint y: 340, endPoint x: 422, endPoint y: 210, distance: 131.8
click at [442, 192] on div "Rota 33 - Placa NOT0001 81101510 - GEDSON ISSAO HARADA Rota 43 - Placa GJE7F49 …" at bounding box center [410, 216] width 821 height 432
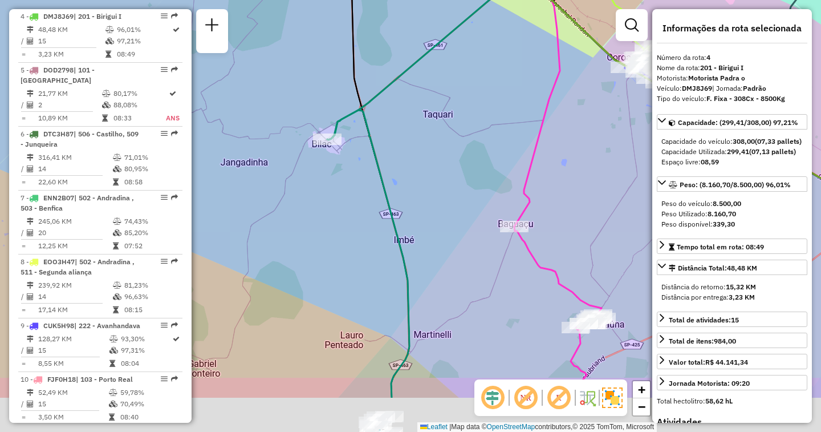
drag, startPoint x: 396, startPoint y: 222, endPoint x: 411, endPoint y: 187, distance: 37.6
click at [411, 187] on div "Rota 33 - Placa NOT0001 81101510 - GEDSON ISSAO HARADA Rota 43 - Placa GJE7F49 …" at bounding box center [410, 216] width 821 height 432
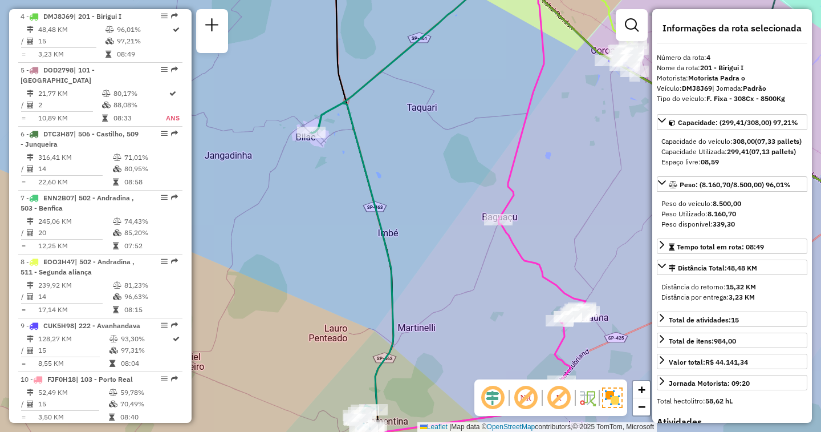
drag, startPoint x: 476, startPoint y: 238, endPoint x: 423, endPoint y: 218, distance: 56.9
click at [423, 218] on div "Rota 33 - Placa NOT0001 81101510 - GEDSON ISSAO HARADA Rota 43 - Placa GJE7F49 …" at bounding box center [410, 216] width 821 height 432
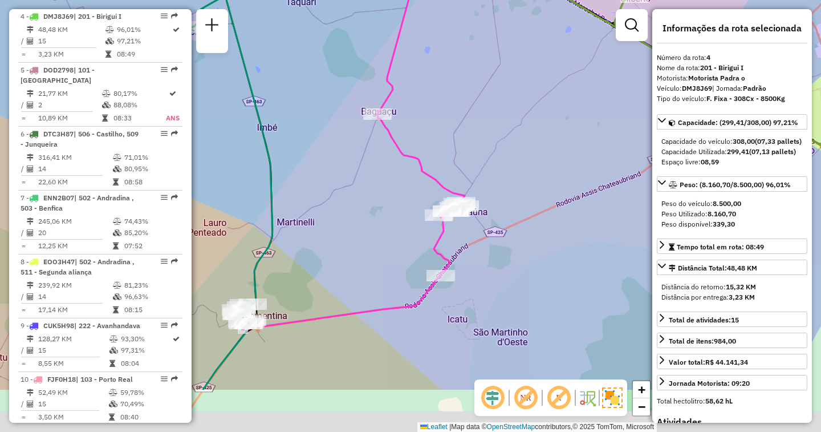
drag, startPoint x: 435, startPoint y: 310, endPoint x: 363, endPoint y: 216, distance: 117.9
click at [363, 216] on div "Rota 33 - Placa NOT0001 81101510 - GEDSON ISSAO HARADA Rota 43 - Placa GJE7F49 …" at bounding box center [410, 216] width 821 height 432
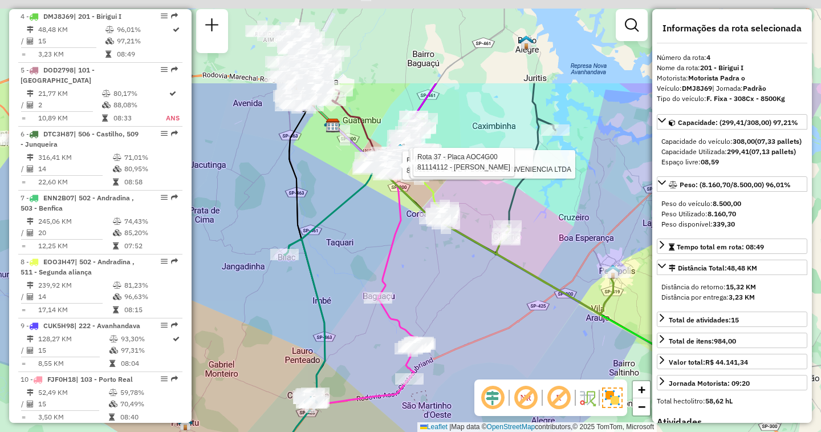
drag, startPoint x: 436, startPoint y: 206, endPoint x: 440, endPoint y: 293, distance: 87.3
click at [440, 293] on div "Rota 33 - Placa NOT0001 81101510 - GEDSON ISSAO HARADA Rota 43 - Placa GJE7F49 …" at bounding box center [410, 216] width 821 height 432
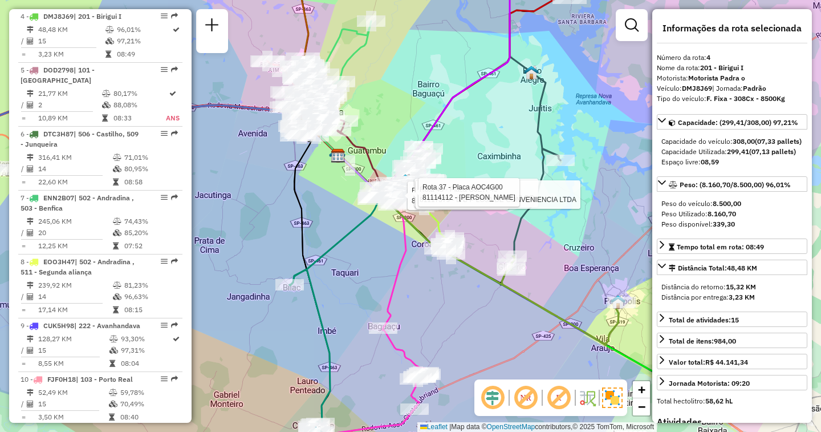
drag, startPoint x: 371, startPoint y: 213, endPoint x: 376, endPoint y: 243, distance: 30.7
click at [376, 243] on div "Rota 33 - Placa NOT0001 81101510 - GEDSON ISSAO HARADA Rota 43 - Placa GJE7F49 …" at bounding box center [410, 216] width 821 height 432
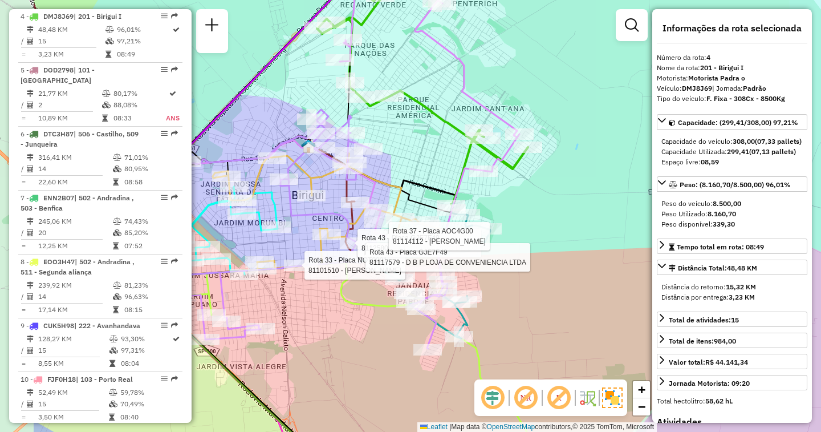
drag, startPoint x: 424, startPoint y: 218, endPoint x: 540, endPoint y: 223, distance: 115.9
click at [540, 223] on div "Rota 33 - Placa NOT0001 81101510 - GEDSON ISSAO HARADA Rota 43 - Placa GJE7F49 …" at bounding box center [410, 216] width 821 height 432
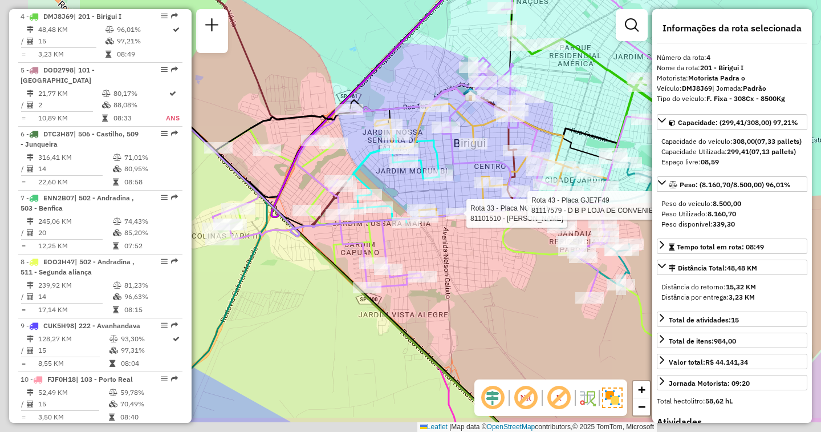
drag, startPoint x: 339, startPoint y: 309, endPoint x: 509, endPoint y: 253, distance: 178.5
click at [507, 253] on div "Rota 33 - Placa NOT0001 81101510 - GEDSON ISSAO HARADA Rota 43 - Placa GJE7F49 …" at bounding box center [410, 216] width 821 height 432
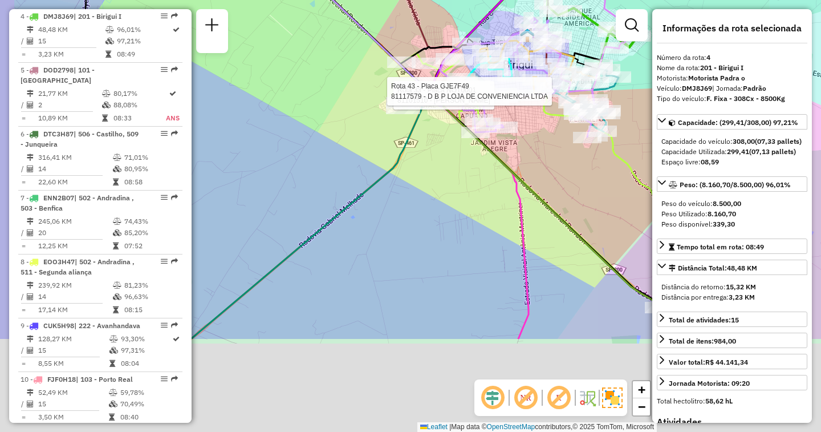
drag, startPoint x: 449, startPoint y: 320, endPoint x: 501, endPoint y: 159, distance: 169.5
click at [498, 161] on div "Rota 33 - Placa NOT0001 81101510 - GEDSON ISSAO HARADA Rota 43 - Placa GJE7F49 …" at bounding box center [410, 216] width 821 height 432
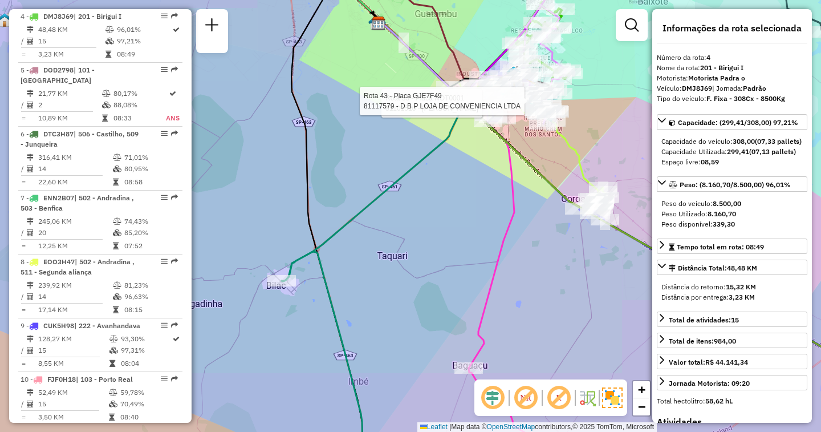
drag, startPoint x: 460, startPoint y: 262, endPoint x: 485, endPoint y: 169, distance: 96.1
click at [484, 169] on div "Rota 33 - Placa NOT0001 81101510 - GEDSON ISSAO HARADA Rota 43 - Placa GJE7F49 …" at bounding box center [410, 216] width 821 height 432
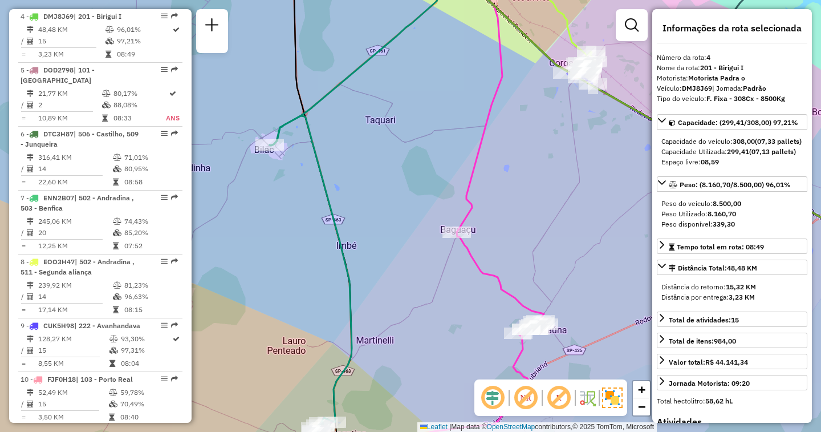
drag, startPoint x: 512, startPoint y: 267, endPoint x: 477, endPoint y: 222, distance: 56.8
click at [478, 225] on div "Rota 33 - Placa NOT0001 81101510 - GEDSON ISSAO HARADA Rota 43 - Placa GJE7F49 …" at bounding box center [410, 216] width 821 height 432
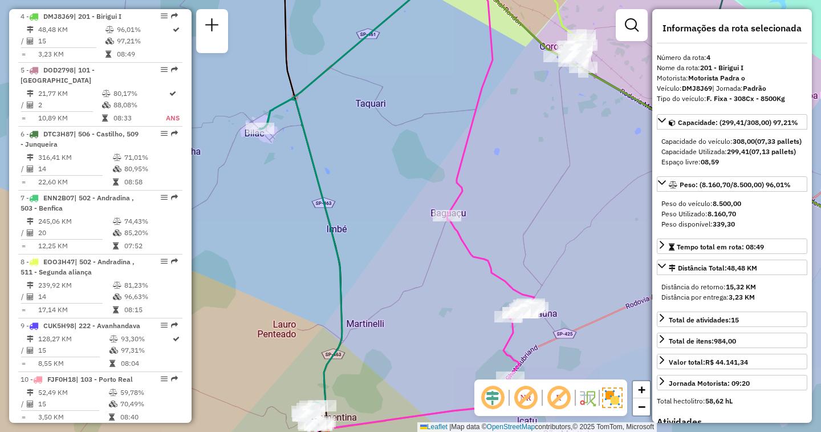
drag, startPoint x: 374, startPoint y: 260, endPoint x: 412, endPoint y: 151, distance: 116.0
click at [412, 152] on div "Rota 33 - Placa NOT0001 81101510 - GEDSON ISSAO HARADA Rota 43 - Placa GJE7F49 …" at bounding box center [410, 216] width 821 height 432
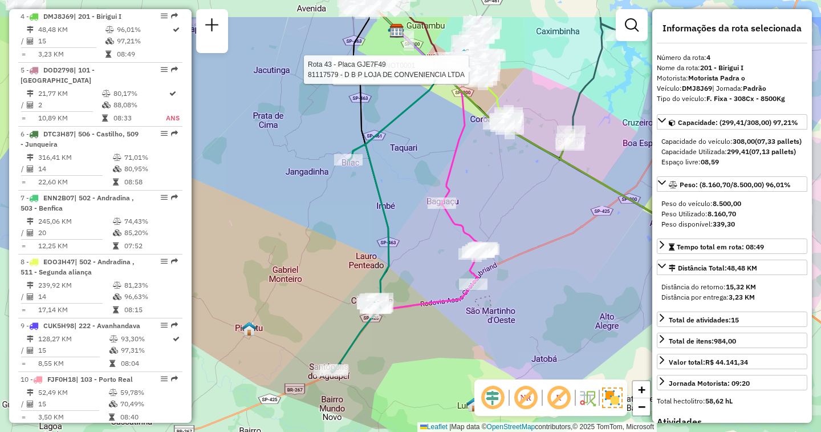
drag, startPoint x: 434, startPoint y: 85, endPoint x: 422, endPoint y: 146, distance: 62.3
click at [422, 146] on div "Rota 33 - Placa NOT0001 81101510 - GEDSON ISSAO HARADA Rota 43 - Placa GJE7F49 …" at bounding box center [410, 216] width 821 height 432
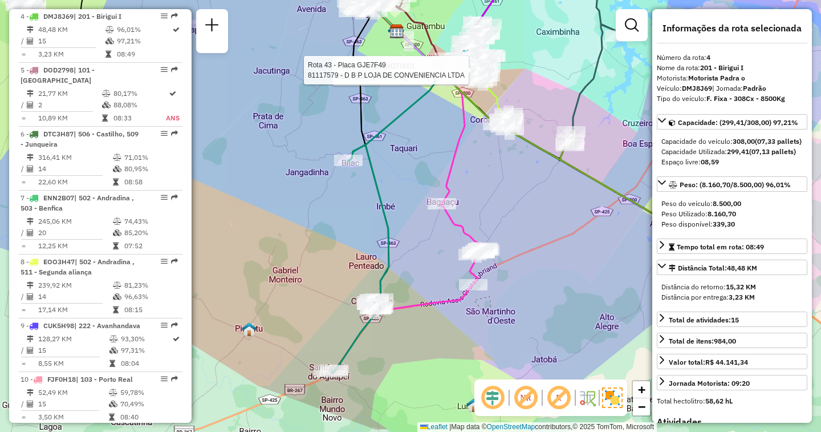
click at [442, 134] on div "Rota 33 - Placa NOT0001 81101510 - GEDSON ISSAO HARADA Rota 43 - Placa GJE7F49 …" at bounding box center [410, 216] width 821 height 432
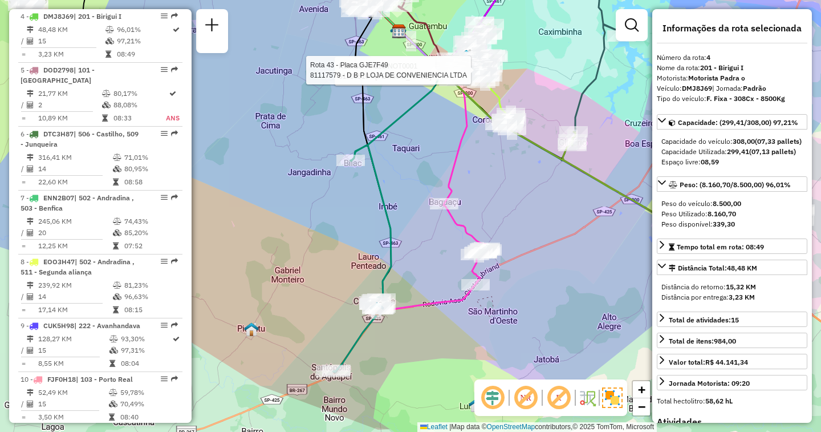
click at [317, 107] on div "Rota 33 - Placa NOT0001 81101510 - GEDSON ISSAO HARADA Rota 43 - Placa GJE7F49 …" at bounding box center [410, 216] width 821 height 432
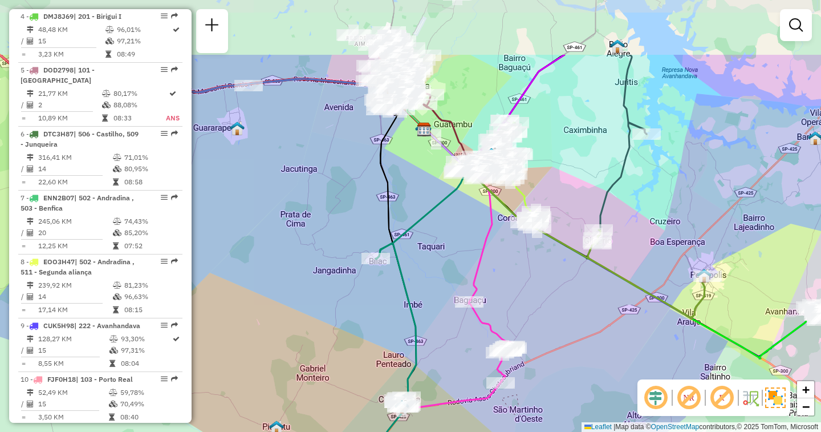
drag, startPoint x: 411, startPoint y: 154, endPoint x: 436, endPoint y: 252, distance: 101.2
click at [436, 252] on div "Janela de atendimento Grade de atendimento Capacidade Transportadoras Veículos …" at bounding box center [410, 216] width 821 height 432
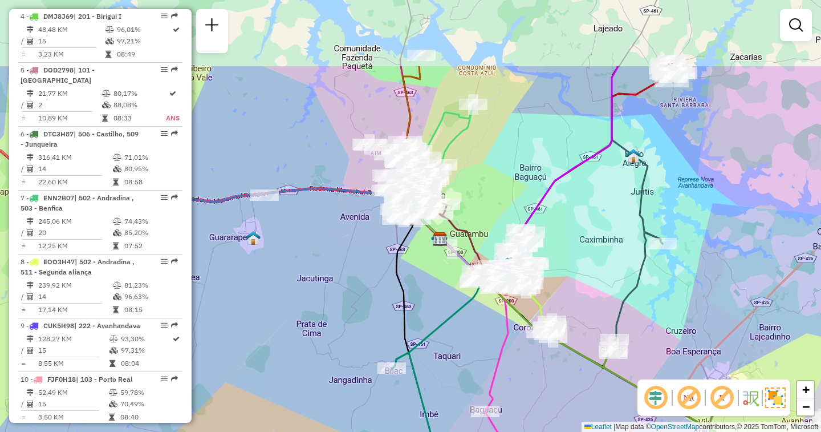
drag, startPoint x: 315, startPoint y: 152, endPoint x: 331, endPoint y: 262, distance: 110.6
click at [331, 262] on div "Janela de atendimento Grade de atendimento Capacidade Transportadoras Veículos …" at bounding box center [410, 216] width 821 height 432
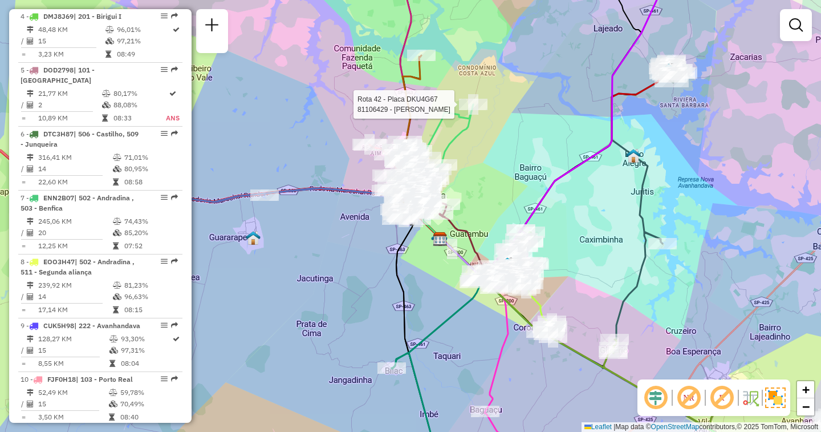
select select "**********"
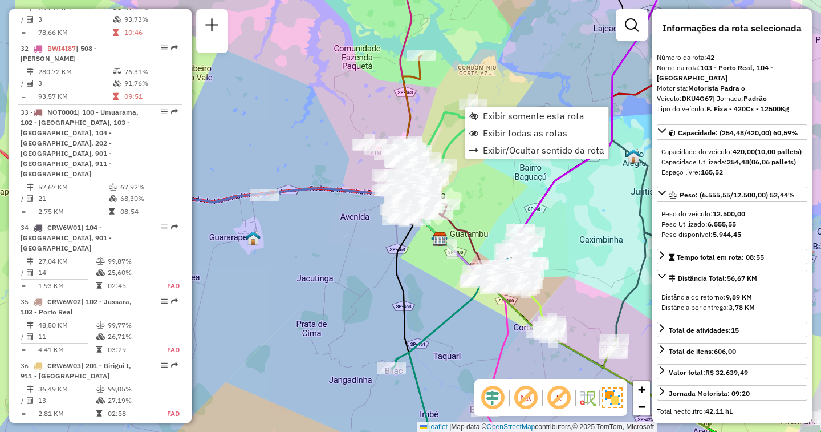
scroll to position [2978, 0]
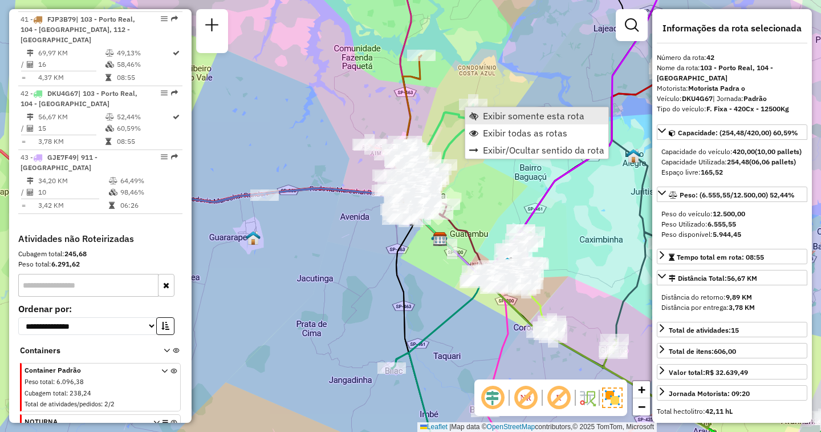
click at [517, 115] on span "Exibir somente esta rota" at bounding box center [533, 115] width 101 height 9
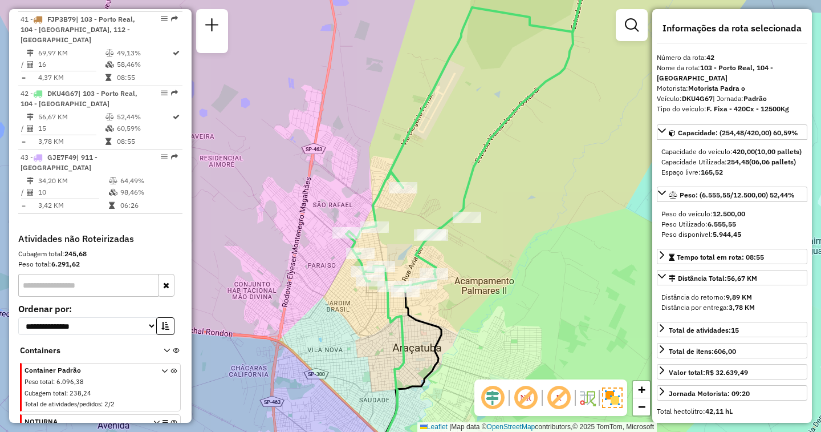
drag, startPoint x: 468, startPoint y: 309, endPoint x: 484, endPoint y: 379, distance: 71.9
click at [484, 379] on hb-router-mapa "Informações da Sessão 1262701 - [DATE] Criação: [DATE] 18:08 Depósito: CDD Araç…" at bounding box center [410, 216] width 821 height 432
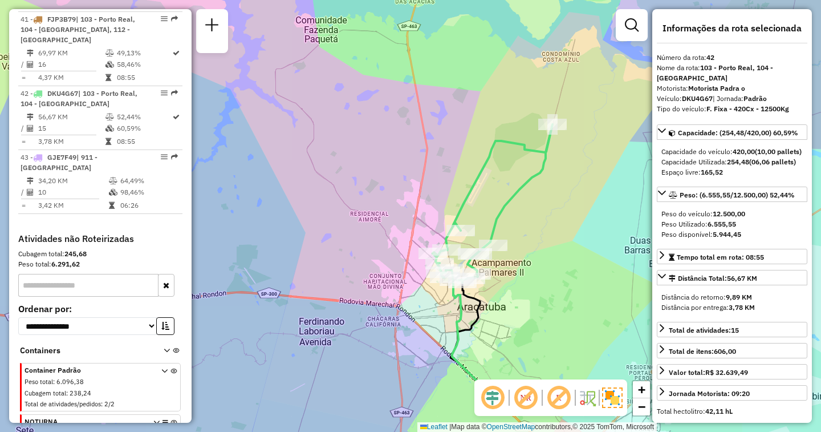
drag, startPoint x: 532, startPoint y: 307, endPoint x: 509, endPoint y: 258, distance: 53.8
click at [509, 258] on div "Janela de atendimento Grade de atendimento Capacidade Transportadoras Veículos …" at bounding box center [410, 216] width 821 height 432
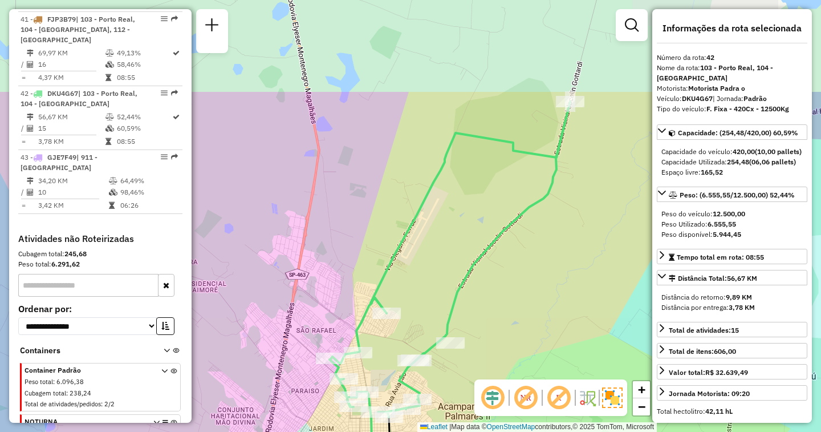
drag, startPoint x: 489, startPoint y: 141, endPoint x: 419, endPoint y: 276, distance: 152.3
click at [419, 276] on div "Janela de atendimento Grade de atendimento Capacidade Transportadoras Veículos …" at bounding box center [410, 216] width 821 height 432
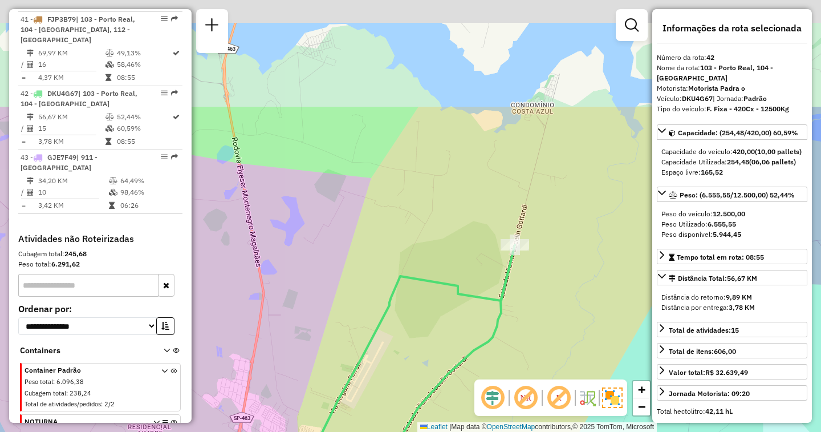
drag, startPoint x: 525, startPoint y: 148, endPoint x: 510, endPoint y: 259, distance: 112.7
click at [513, 296] on div "Janela de atendimento Grade de atendimento Capacidade Transportadoras Veículos …" at bounding box center [410, 216] width 821 height 432
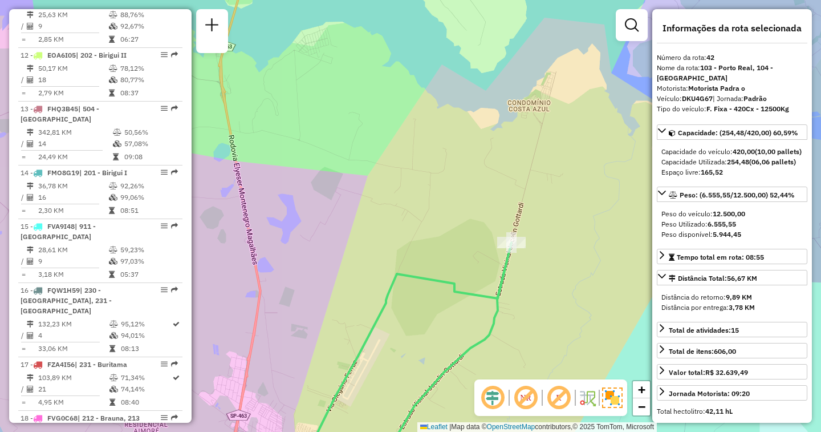
scroll to position [2677, 0]
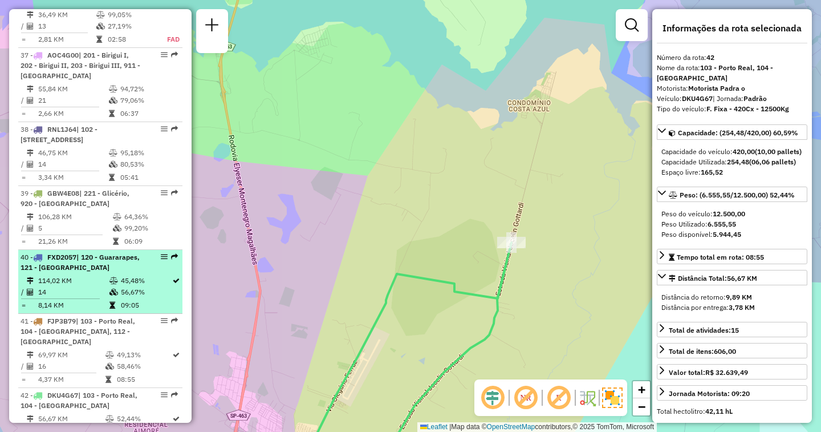
click at [50, 253] on span "| 120 - Guararapes, 121 - [GEOGRAPHIC_DATA]" at bounding box center [80, 262] width 119 height 19
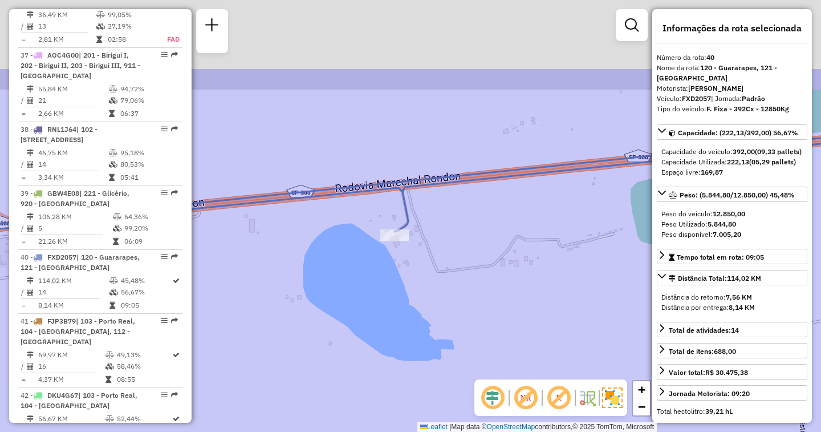
drag, startPoint x: 440, startPoint y: 196, endPoint x: 462, endPoint y: 269, distance: 76.3
click at [462, 269] on div "Janela de atendimento Grade de atendimento Capacidade Transportadoras Veículos …" at bounding box center [410, 216] width 821 height 432
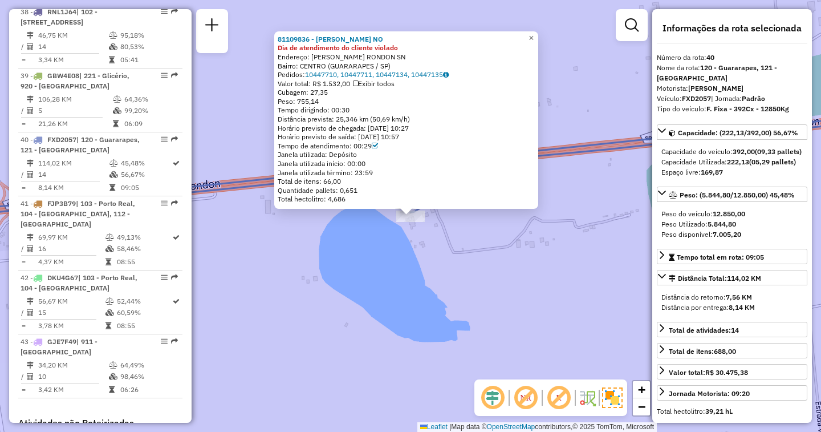
scroll to position [2876, 0]
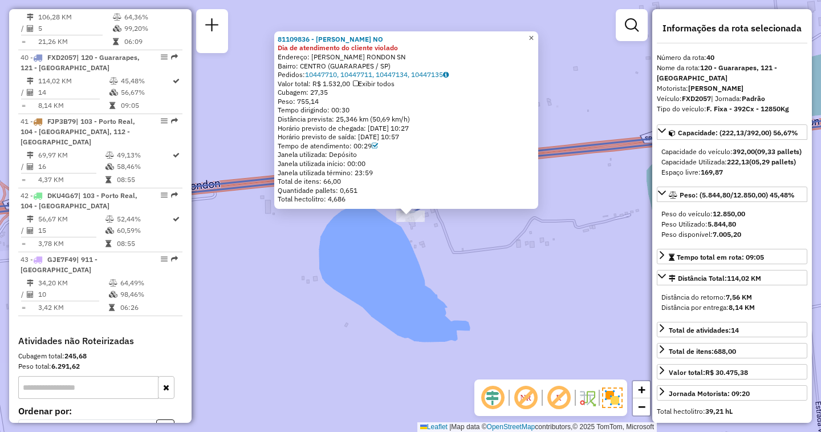
click at [534, 35] on span "×" at bounding box center [531, 38] width 5 height 10
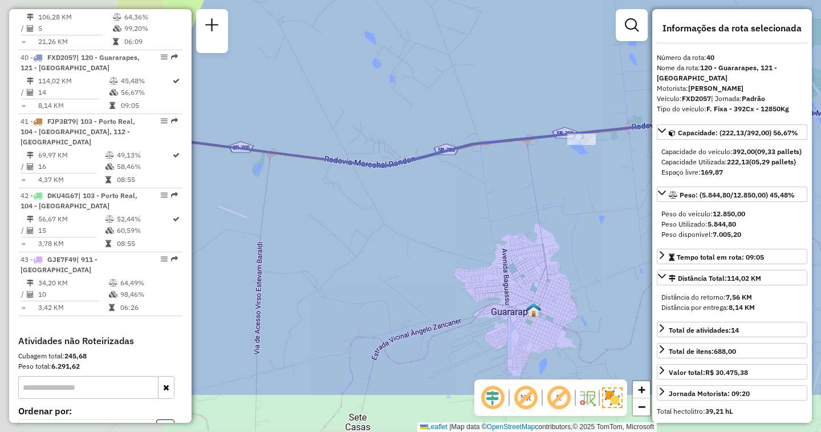
drag, startPoint x: 321, startPoint y: 263, endPoint x: 549, endPoint y: 176, distance: 243.7
click at [549, 176] on div "Janela de atendimento Grade de atendimento Capacidade Transportadoras Veículos …" at bounding box center [410, 216] width 821 height 432
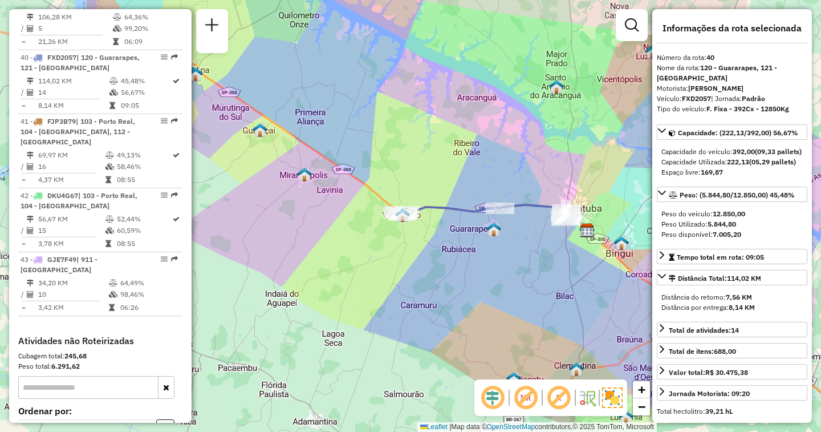
drag, startPoint x: 270, startPoint y: 274, endPoint x: 404, endPoint y: 262, distance: 134.5
click at [404, 262] on div "Janela de atendimento Grade de atendimento Capacidade Transportadoras Veículos …" at bounding box center [410, 216] width 821 height 432
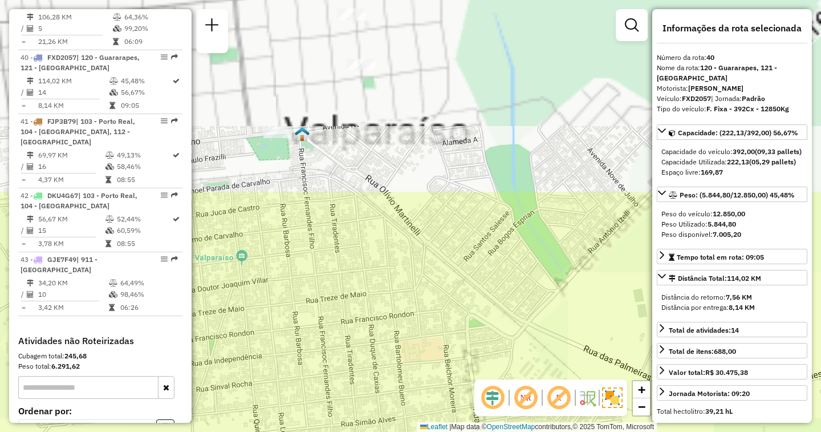
drag, startPoint x: 360, startPoint y: 146, endPoint x: 417, endPoint y: 355, distance: 216.5
click at [429, 385] on div "Janela de atendimento Grade de atendimento Capacidade Transportadoras Veículos …" at bounding box center [410, 216] width 821 height 432
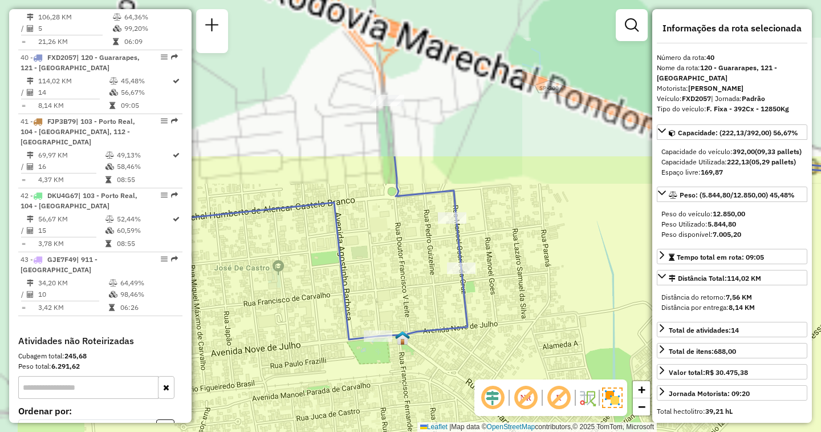
drag, startPoint x: 404, startPoint y: 244, endPoint x: 502, endPoint y: 444, distance: 222.4
click at [502, 431] on html "Aguarde... Pop-up bloqueado! Seu navegador bloqueou automáticamente a abertura …" at bounding box center [410, 216] width 821 height 432
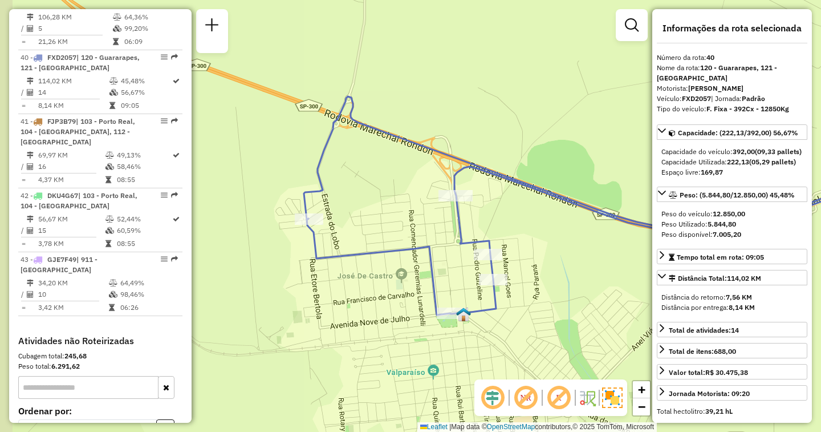
drag, startPoint x: 339, startPoint y: 369, endPoint x: 366, endPoint y: 333, distance: 44.8
click at [366, 333] on div "Janela de atendimento Grade de atendimento Capacidade Transportadoras Veículos …" at bounding box center [410, 216] width 821 height 432
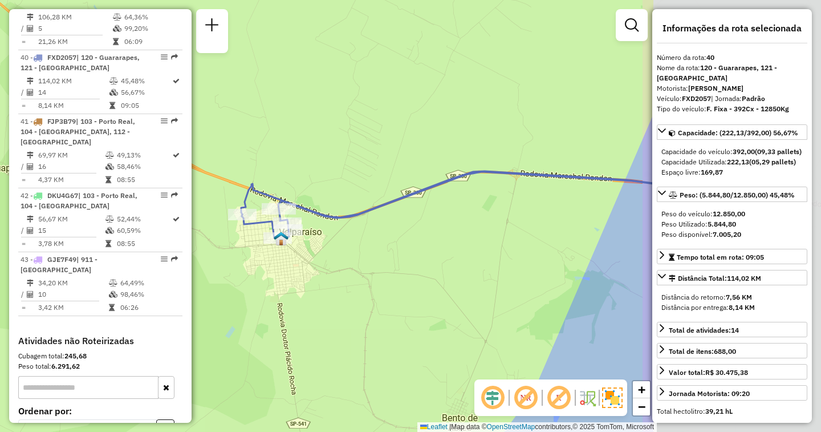
drag, startPoint x: 601, startPoint y: 297, endPoint x: 351, endPoint y: 259, distance: 253.2
click at [351, 259] on div "Janela de atendimento Grade de atendimento Capacidade Transportadoras Veículos …" at bounding box center [410, 216] width 821 height 432
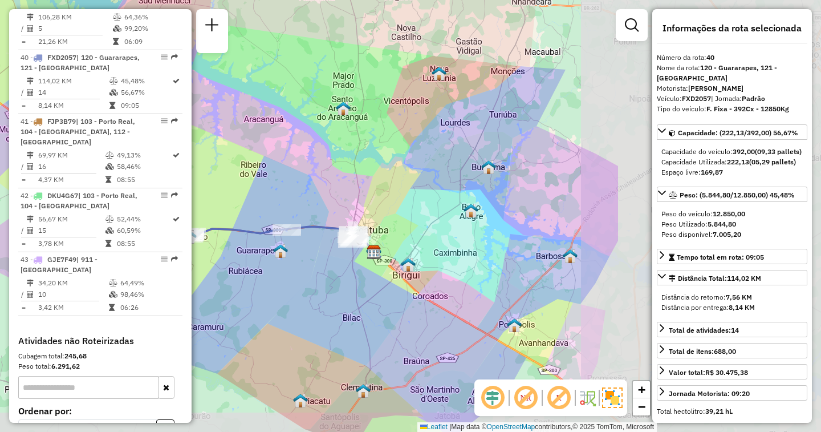
drag, startPoint x: 575, startPoint y: 285, endPoint x: 305, endPoint y: 259, distance: 270.9
click at [305, 259] on div "Janela de atendimento Grade de atendimento Capacidade Transportadoras Veículos …" at bounding box center [410, 216] width 821 height 432
